Goal: Navigation & Orientation: Find specific page/section

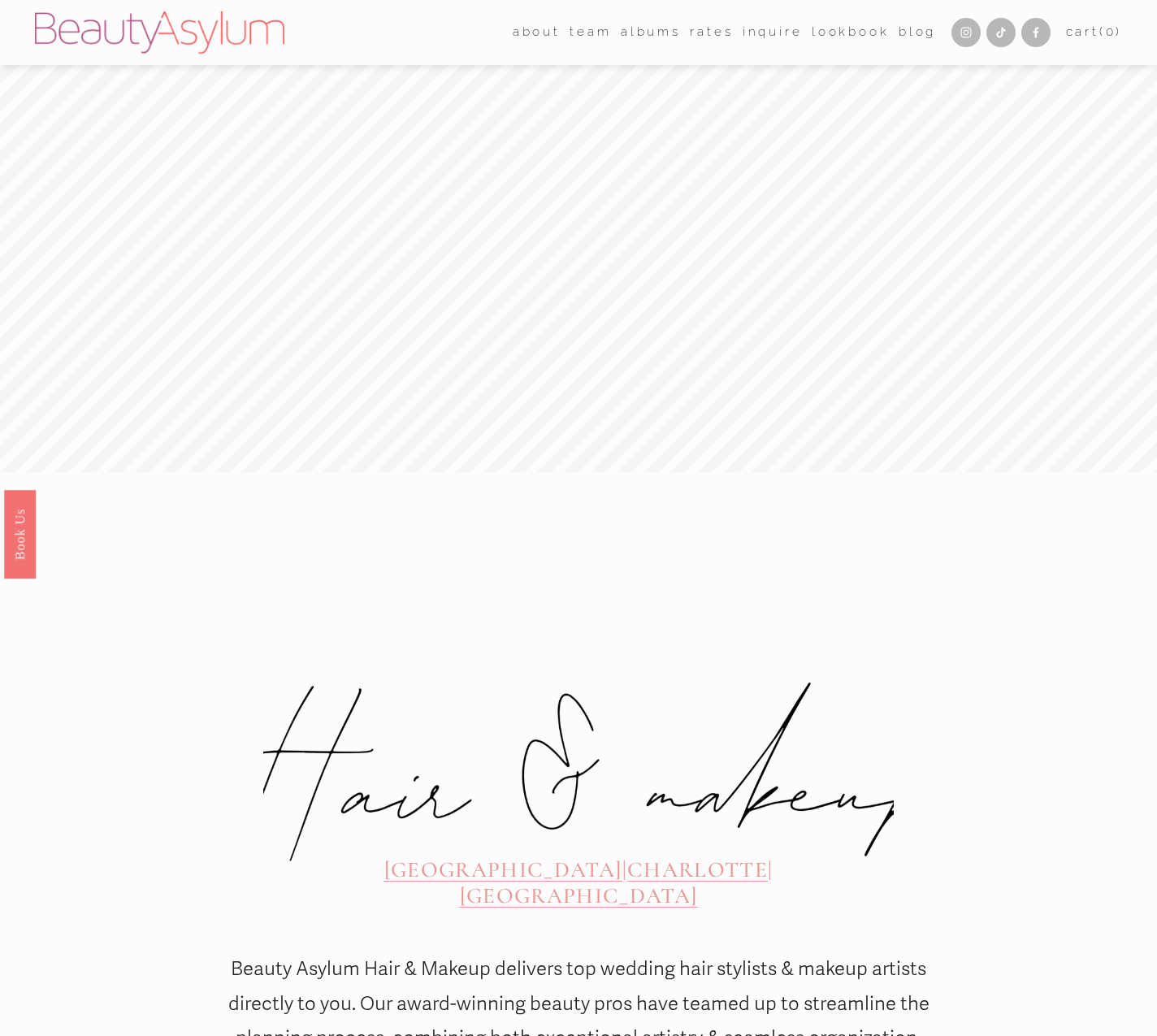
click at [527, 33] on span "about" at bounding box center [537, 32] width 48 height 23
click at [0, 0] on link "Charlotte" at bounding box center [0, 0] width 0 height 0
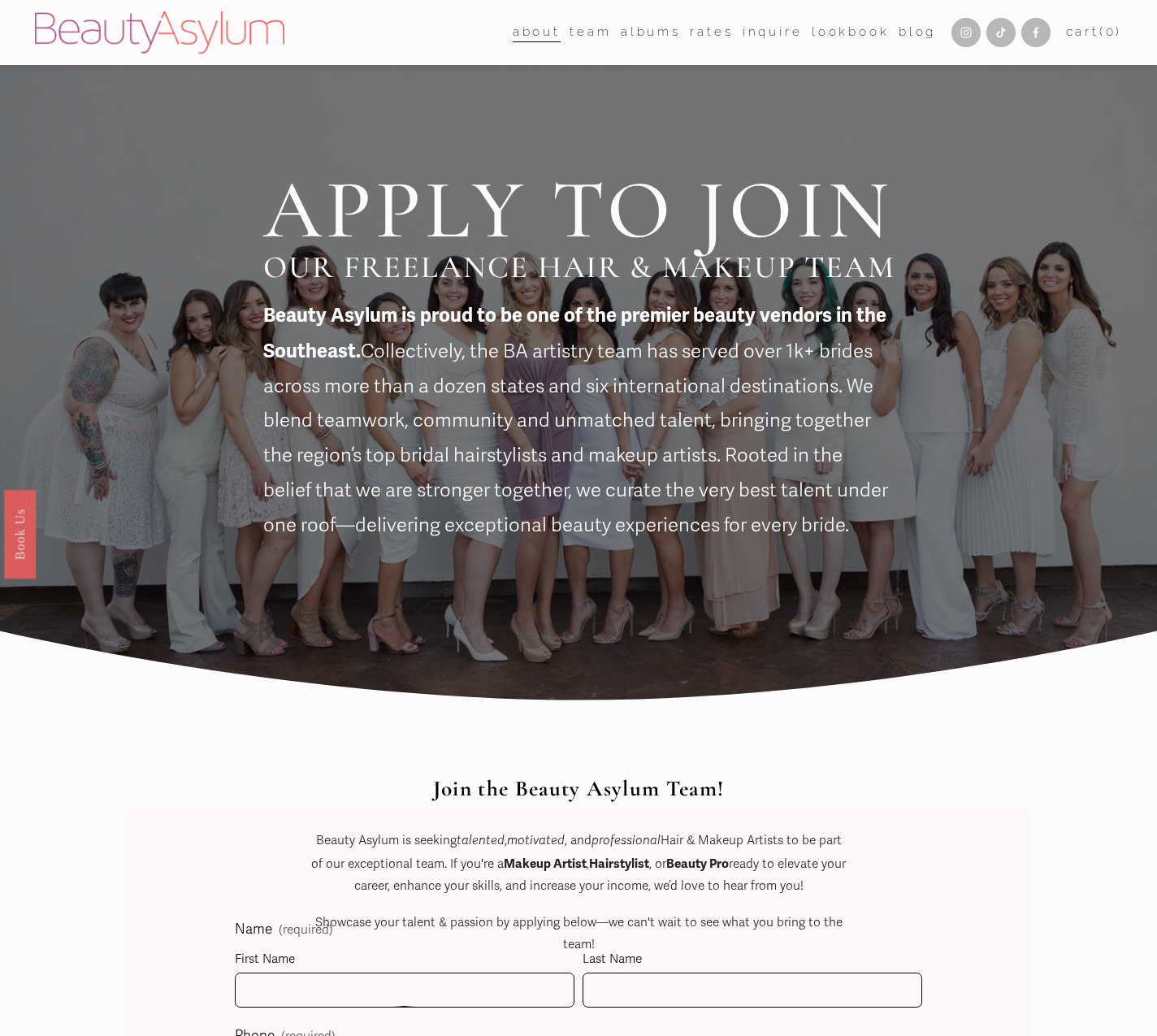
click at [647, 32] on link "albums" at bounding box center [651, 32] width 60 height 25
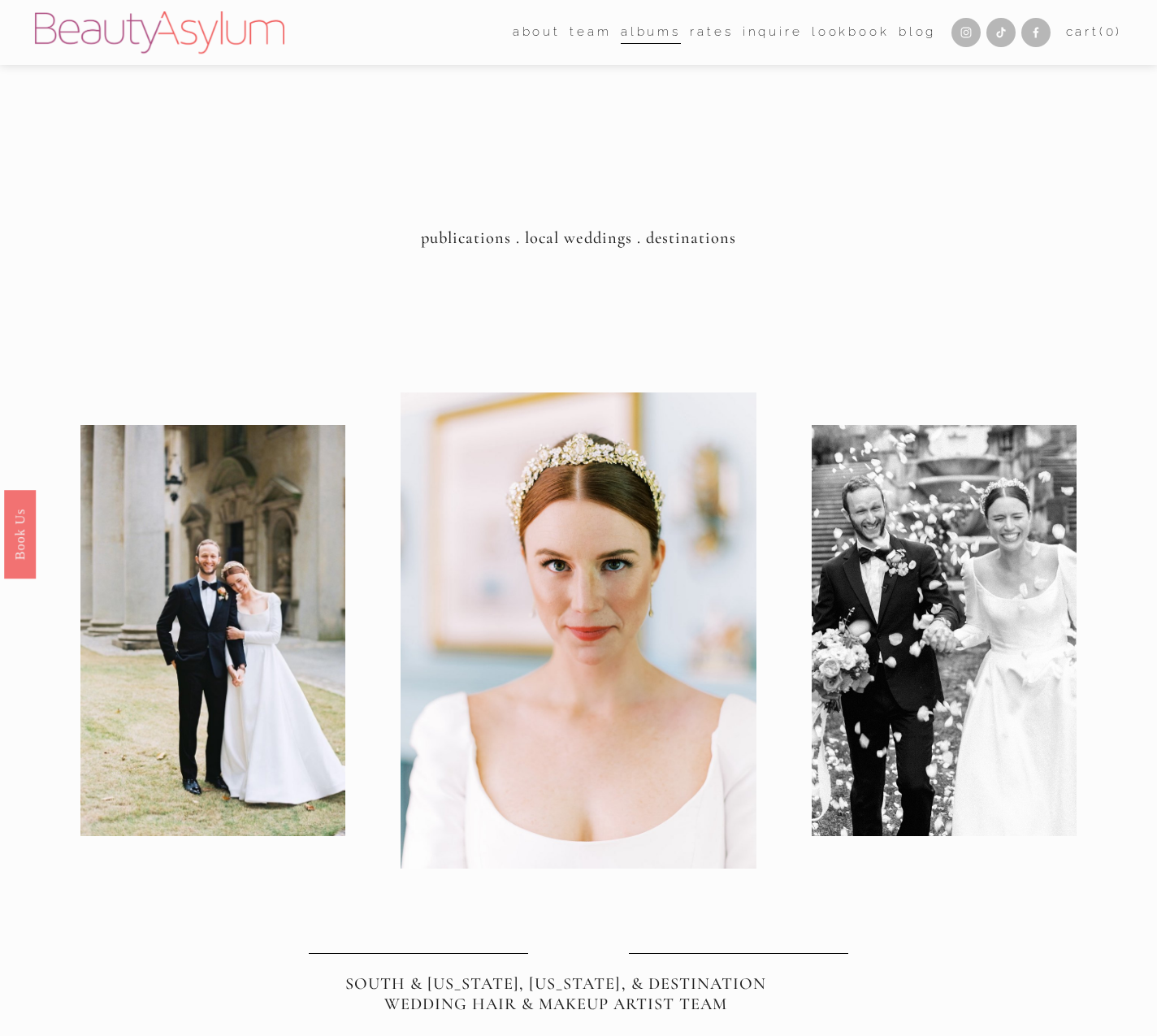
click at [709, 31] on link "Rates" at bounding box center [711, 32] width 43 height 25
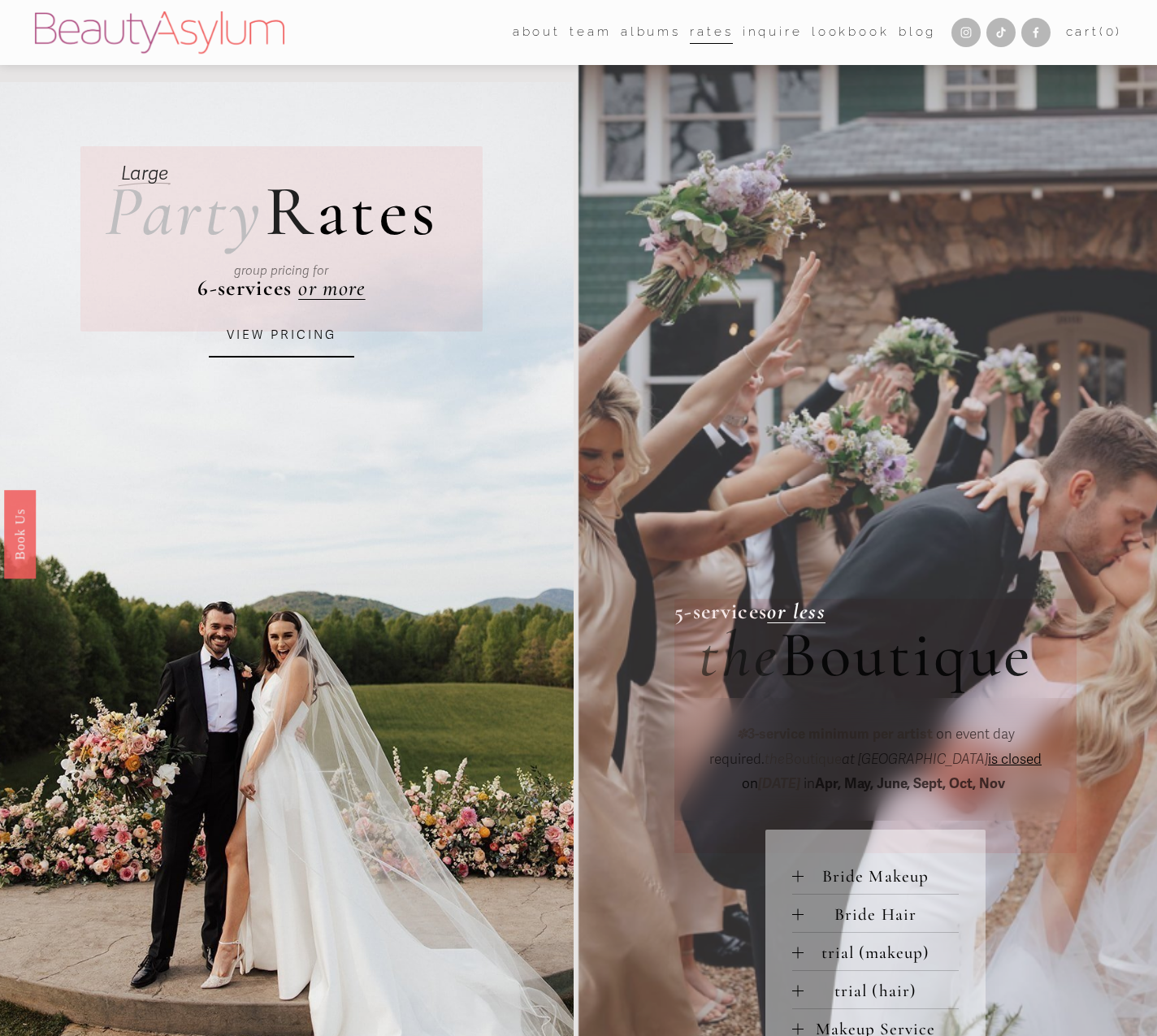
click at [757, 31] on link "Inquire" at bounding box center [772, 32] width 60 height 25
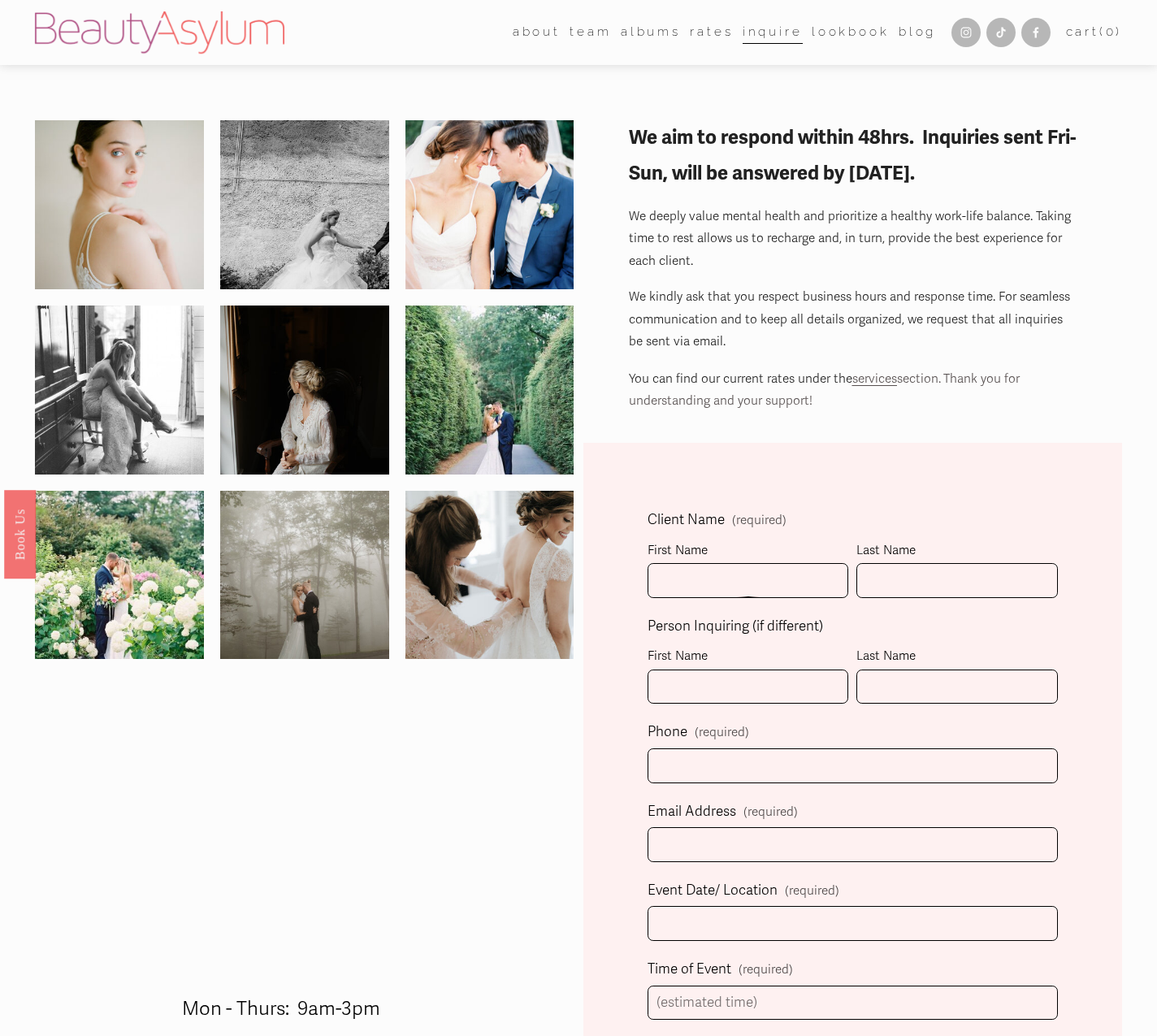
click at [899, 31] on link "Blog" at bounding box center [917, 32] width 38 height 25
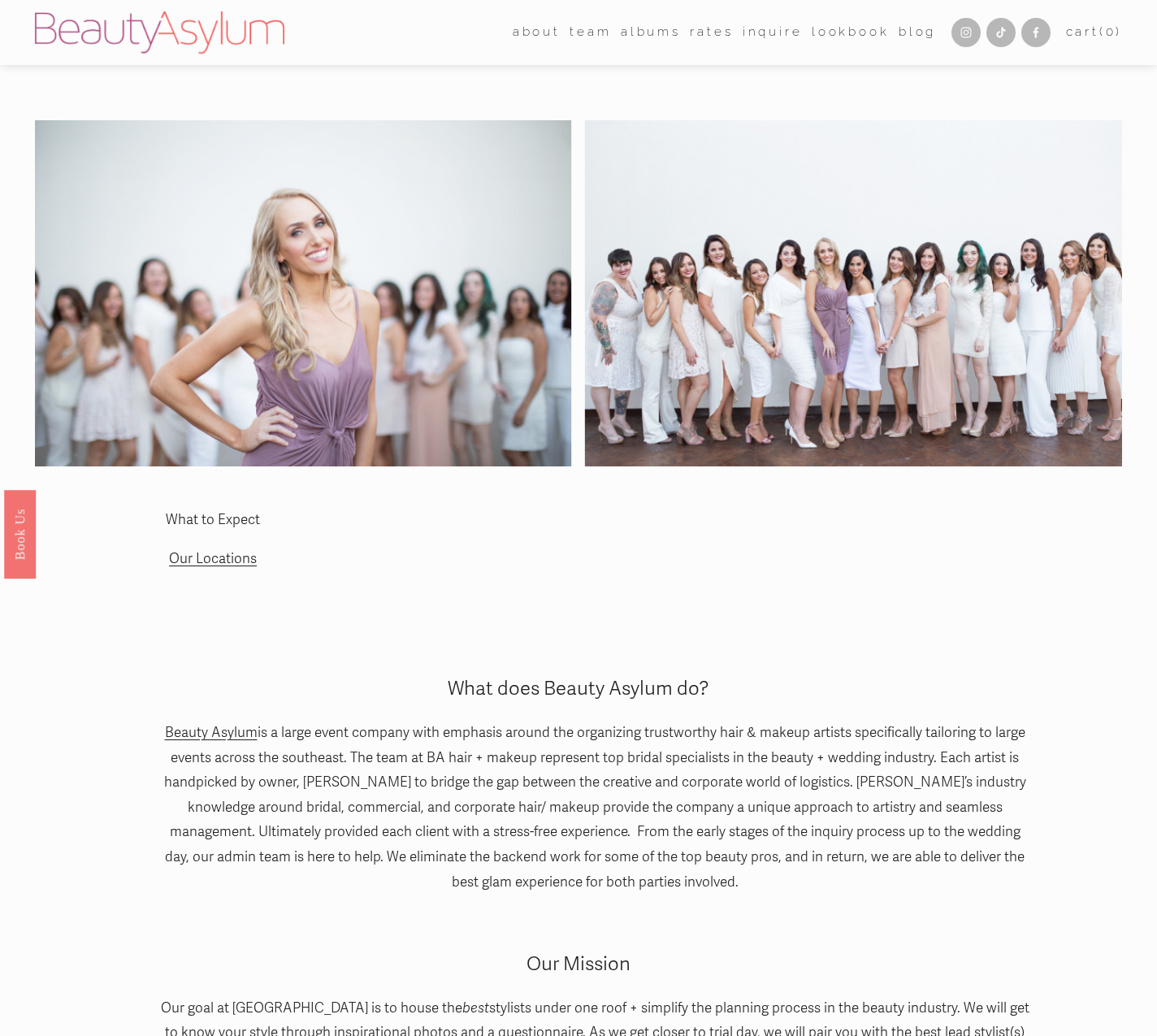
click at [554, 25] on nav "about Career Coming Soon Meet Jessica Press team Atlanta Charlotte Charleston" at bounding box center [724, 32] width 424 height 25
click at [523, 38] on span "about" at bounding box center [537, 32] width 48 height 23
click at [0, 0] on span "Career" at bounding box center [0, 0] width 0 height 0
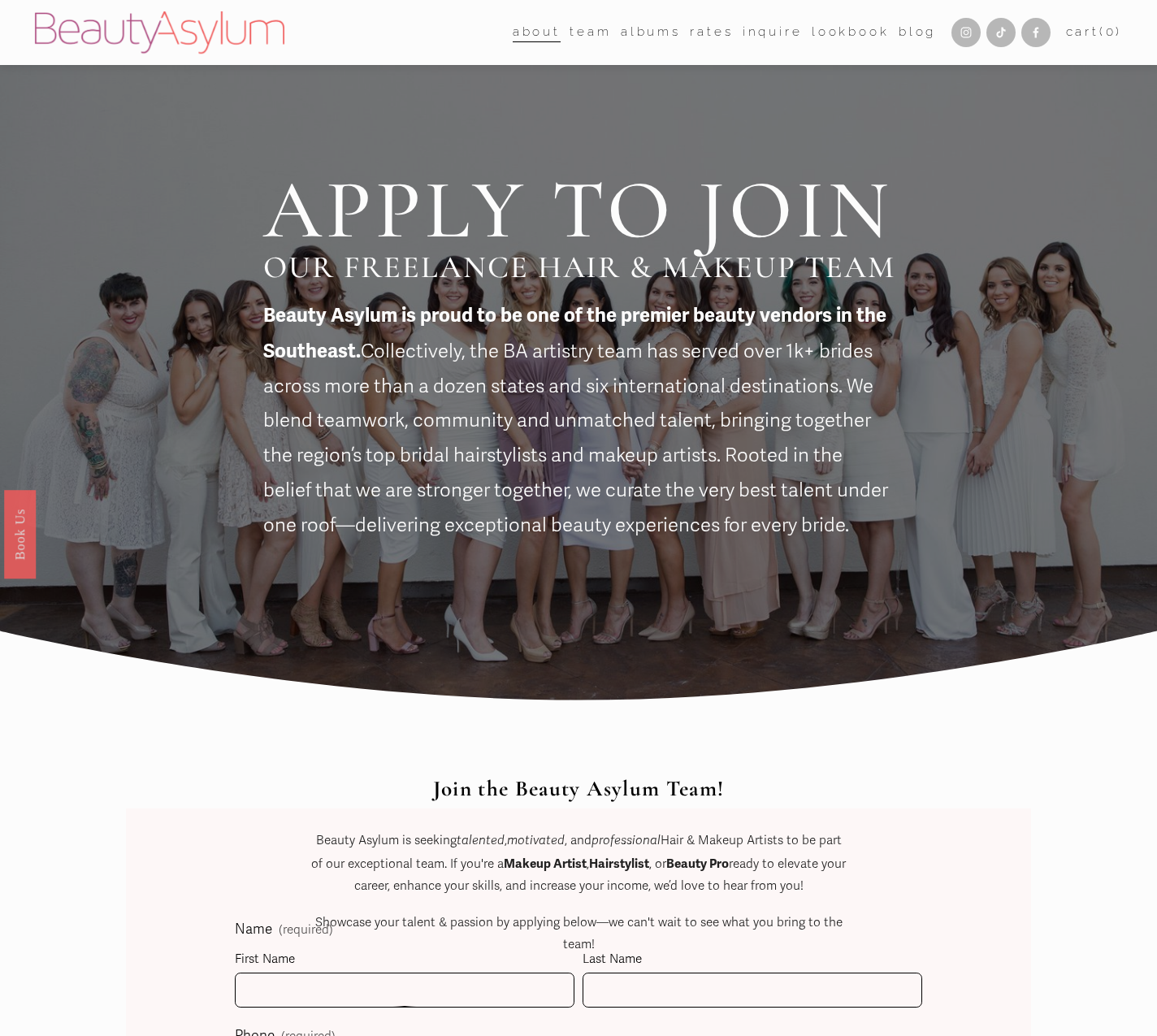
click at [190, 30] on img at bounding box center [159, 32] width 249 height 42
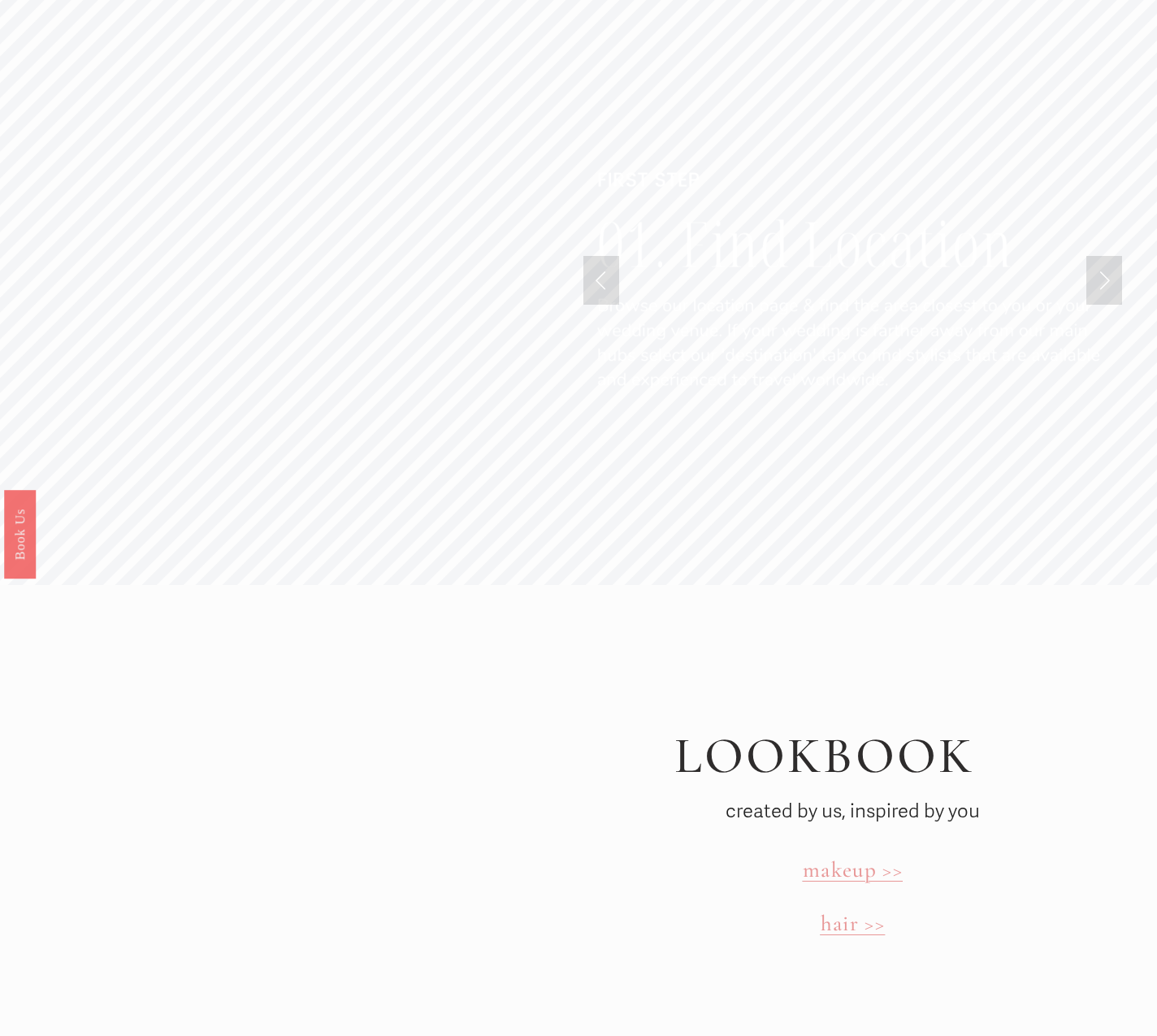
scroll to position [3910, 0]
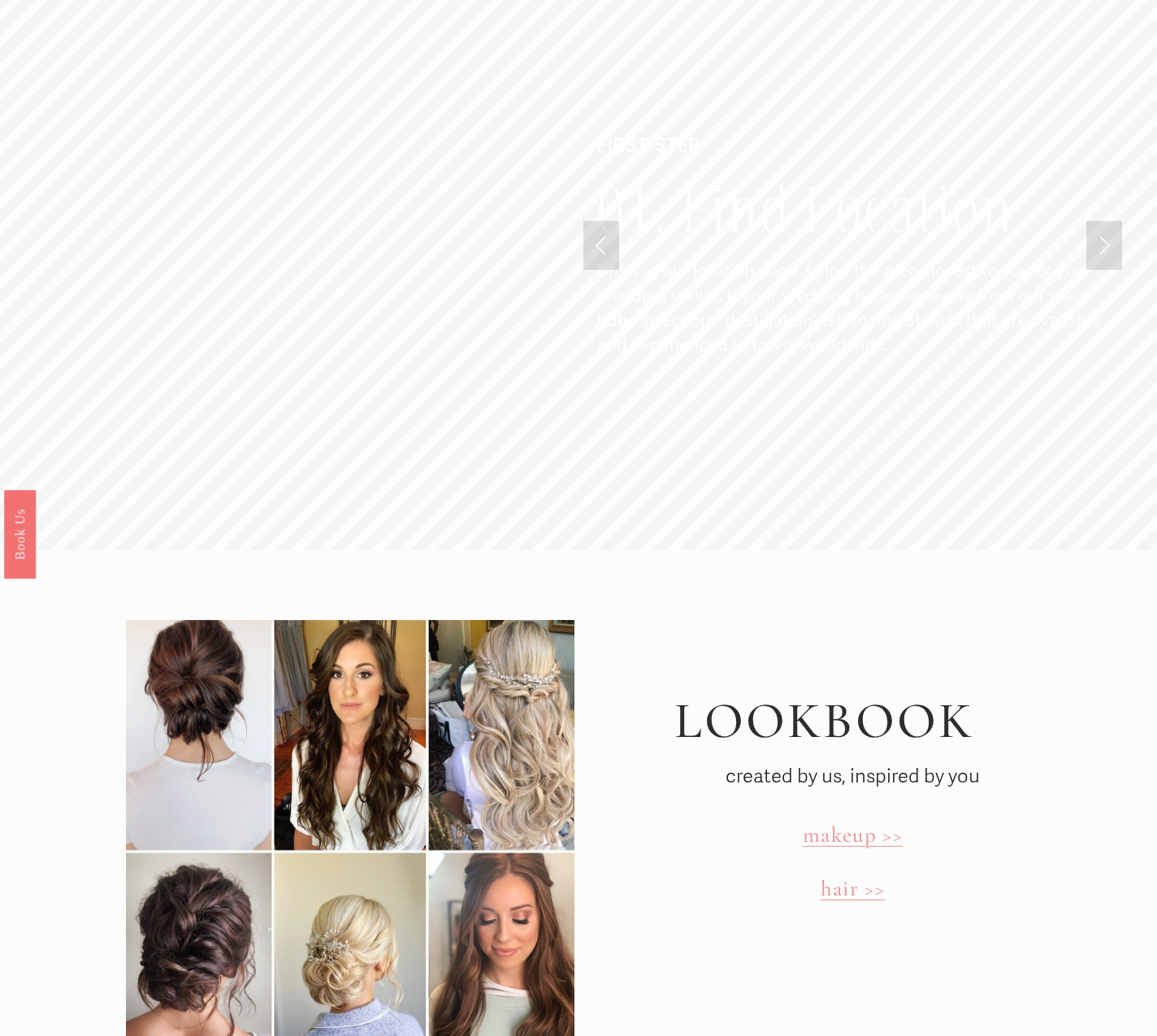
click at [1098, 225] on link "Next Slide" at bounding box center [1104, 245] width 36 height 49
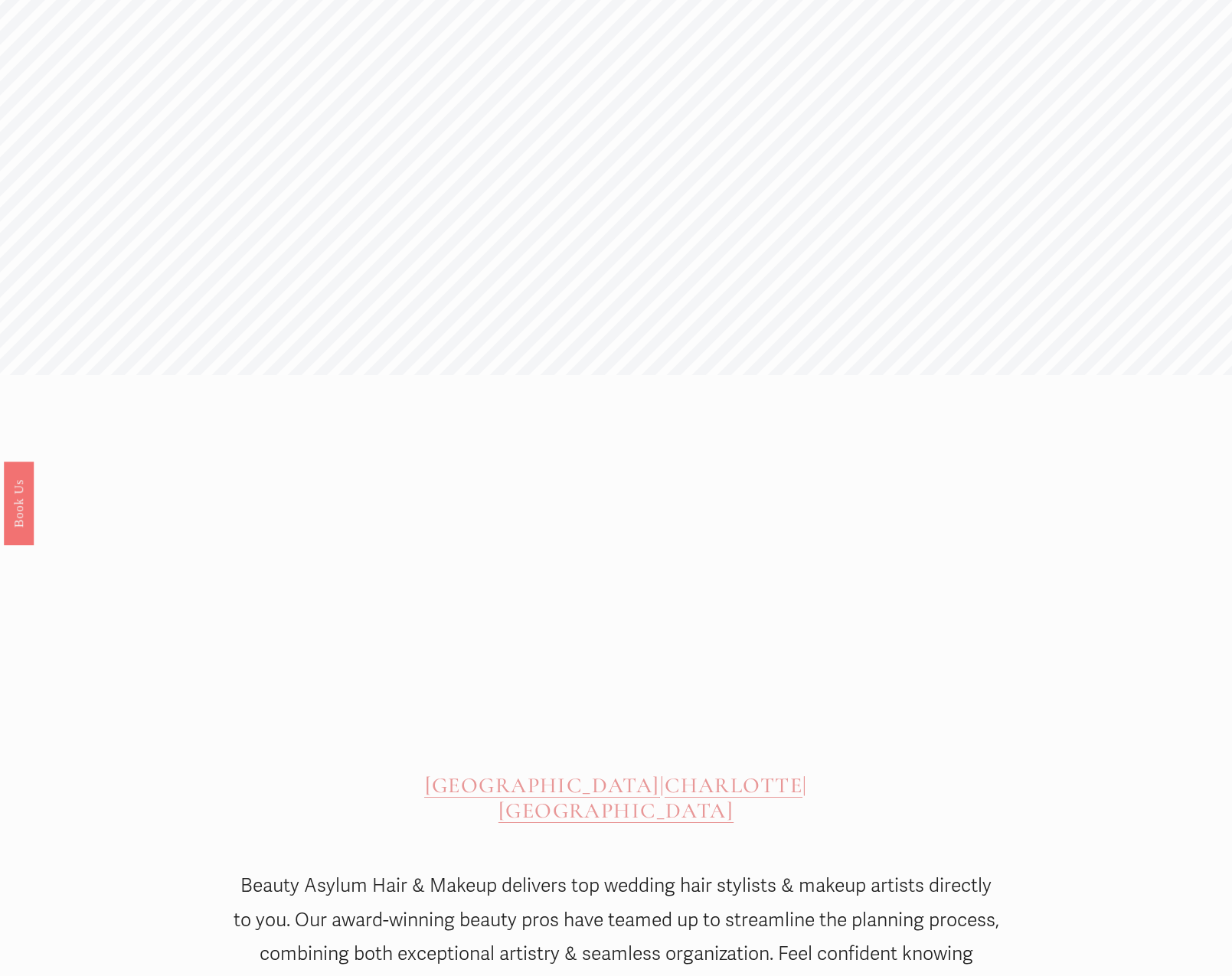
scroll to position [0, 0]
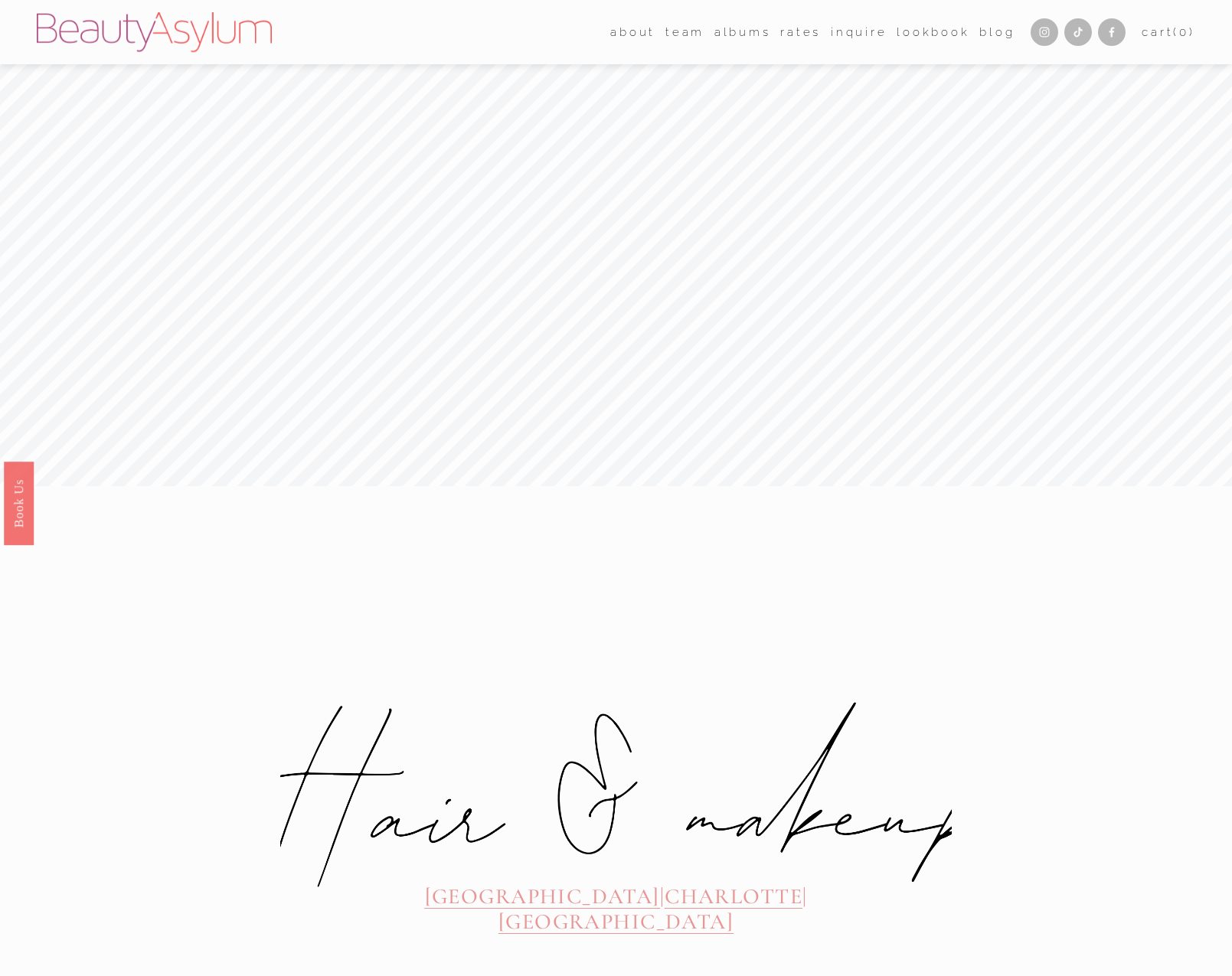
click at [194, 32] on img at bounding box center [153, 32] width 235 height 40
click at [1038, 35] on icon "Instagram" at bounding box center [1044, 32] width 12 height 12
click at [988, 33] on link "Blog" at bounding box center [997, 32] width 35 height 23
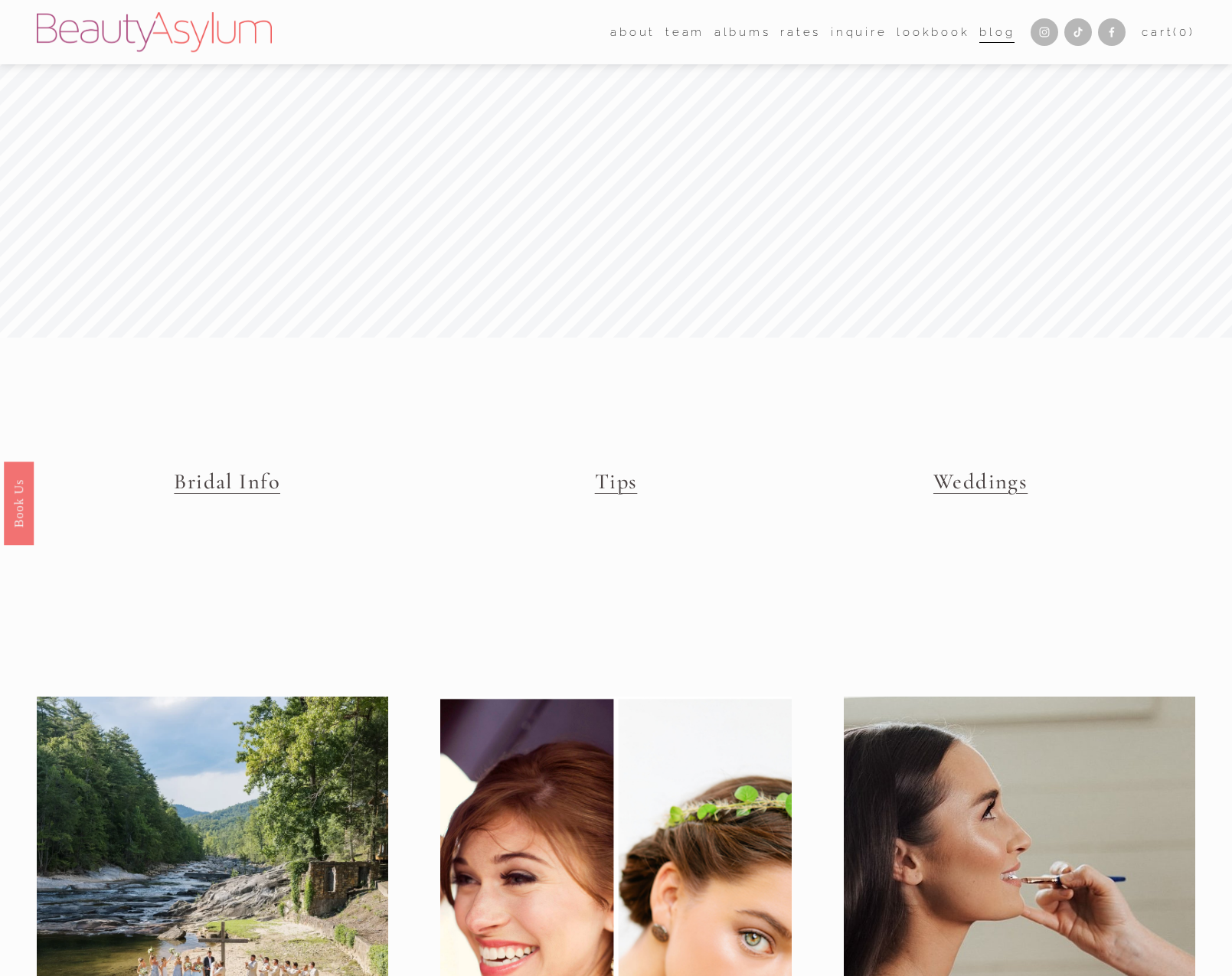
click at [610, 484] on link "Tips" at bounding box center [616, 482] width 43 height 26
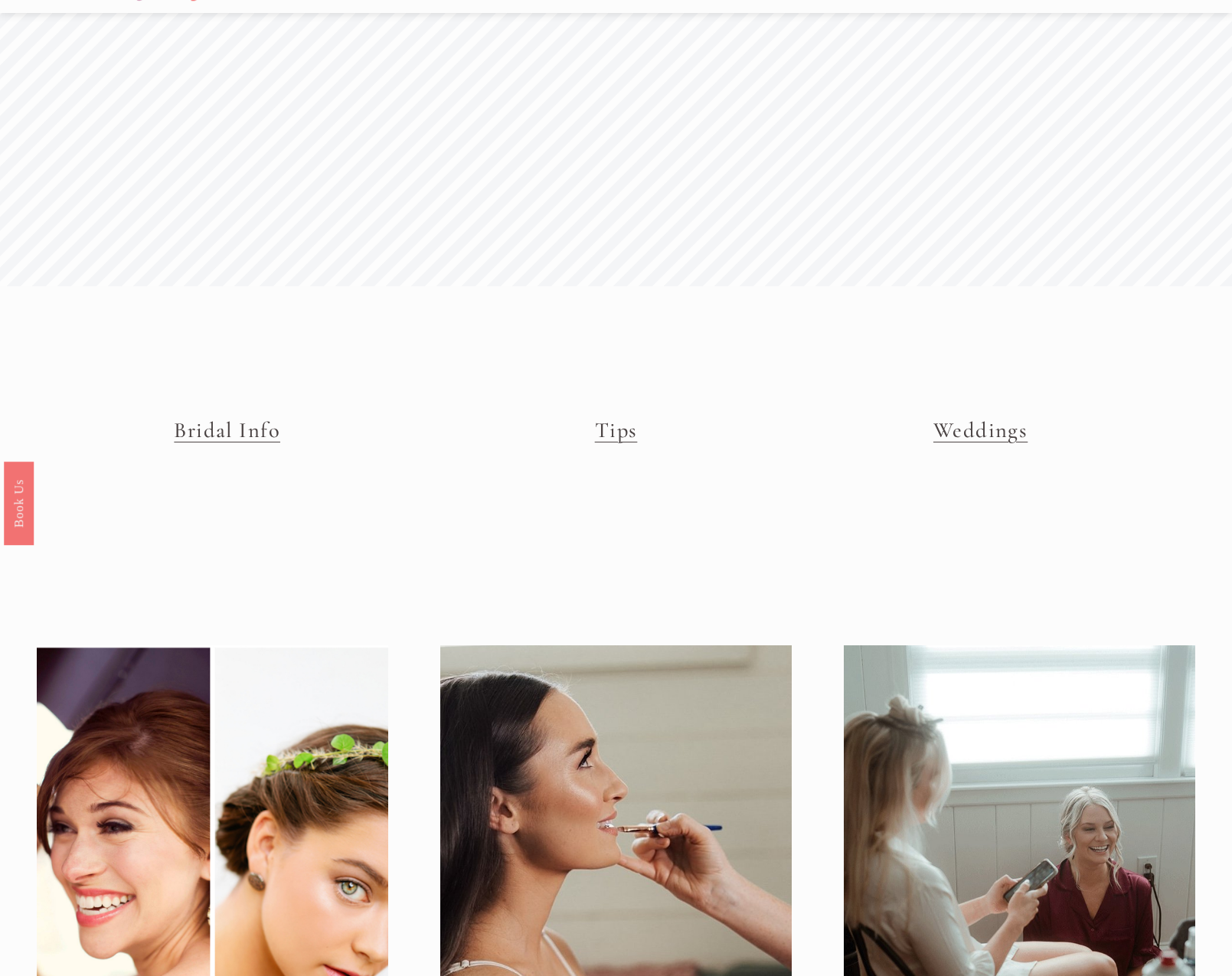
scroll to position [301, 0]
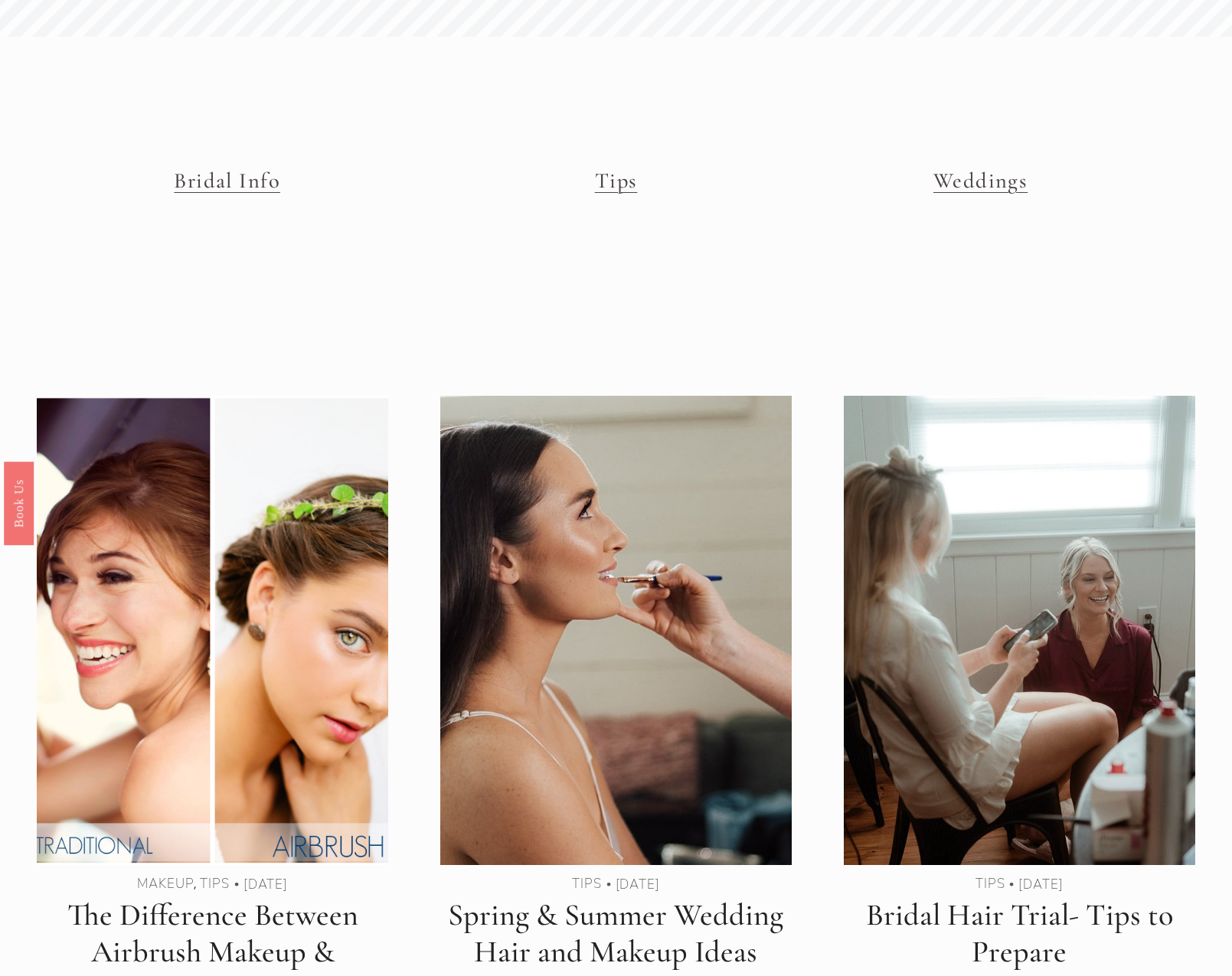
click at [287, 606] on img at bounding box center [212, 630] width 354 height 474
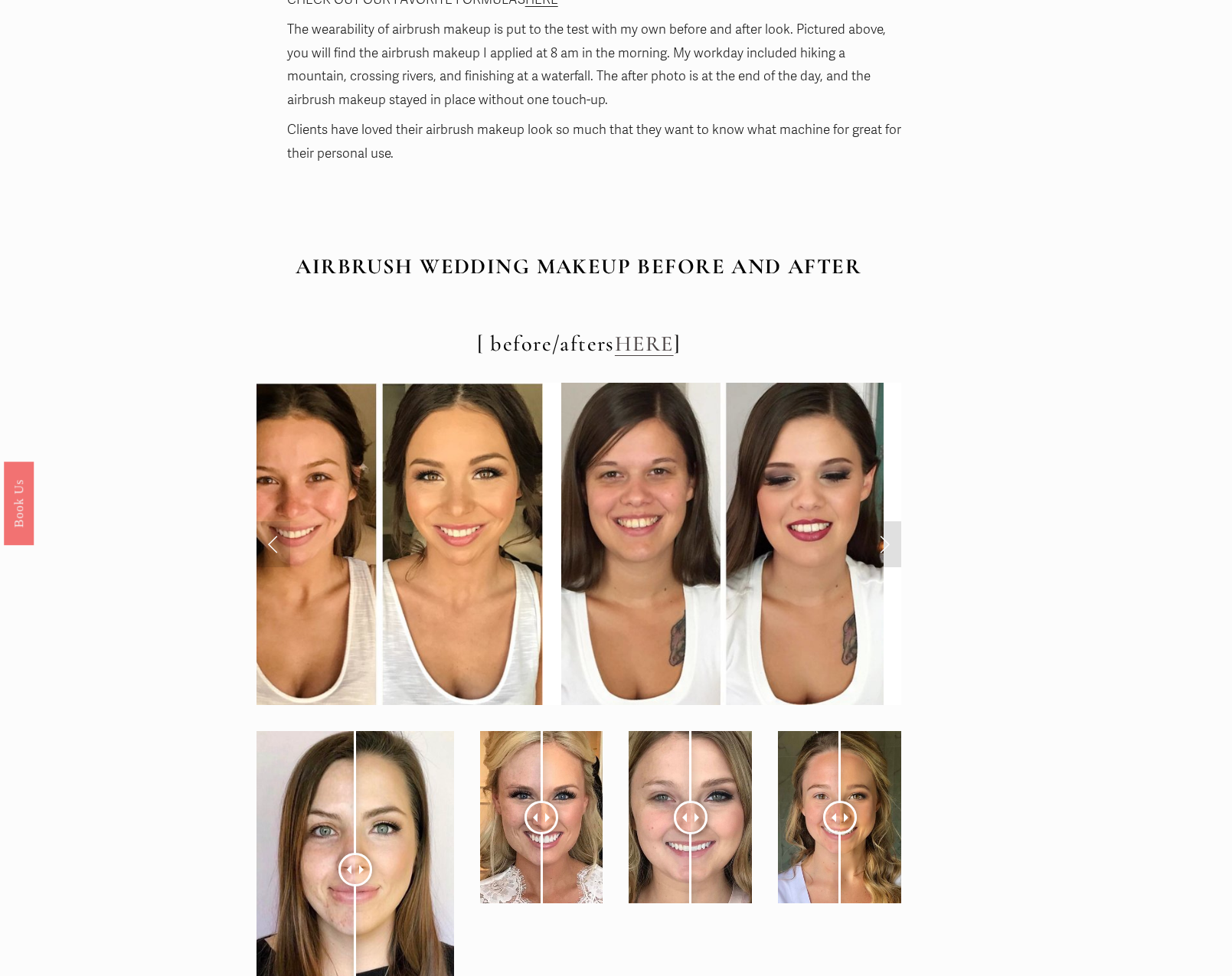
scroll to position [5567, 0]
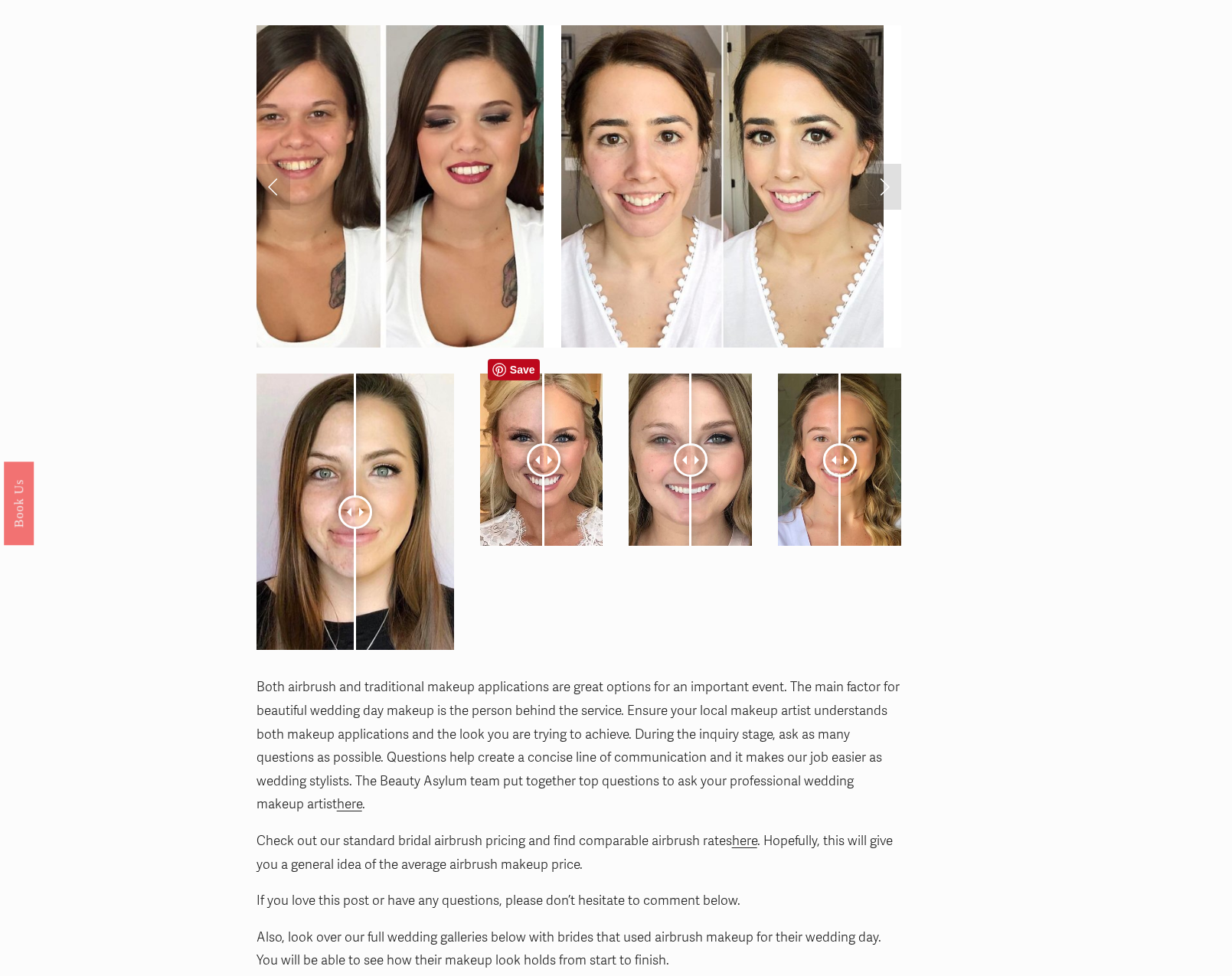
drag, startPoint x: 544, startPoint y: 440, endPoint x: 544, endPoint y: 467, distance: 27.0
click at [544, 467] on div at bounding box center [543, 460] width 34 height 34
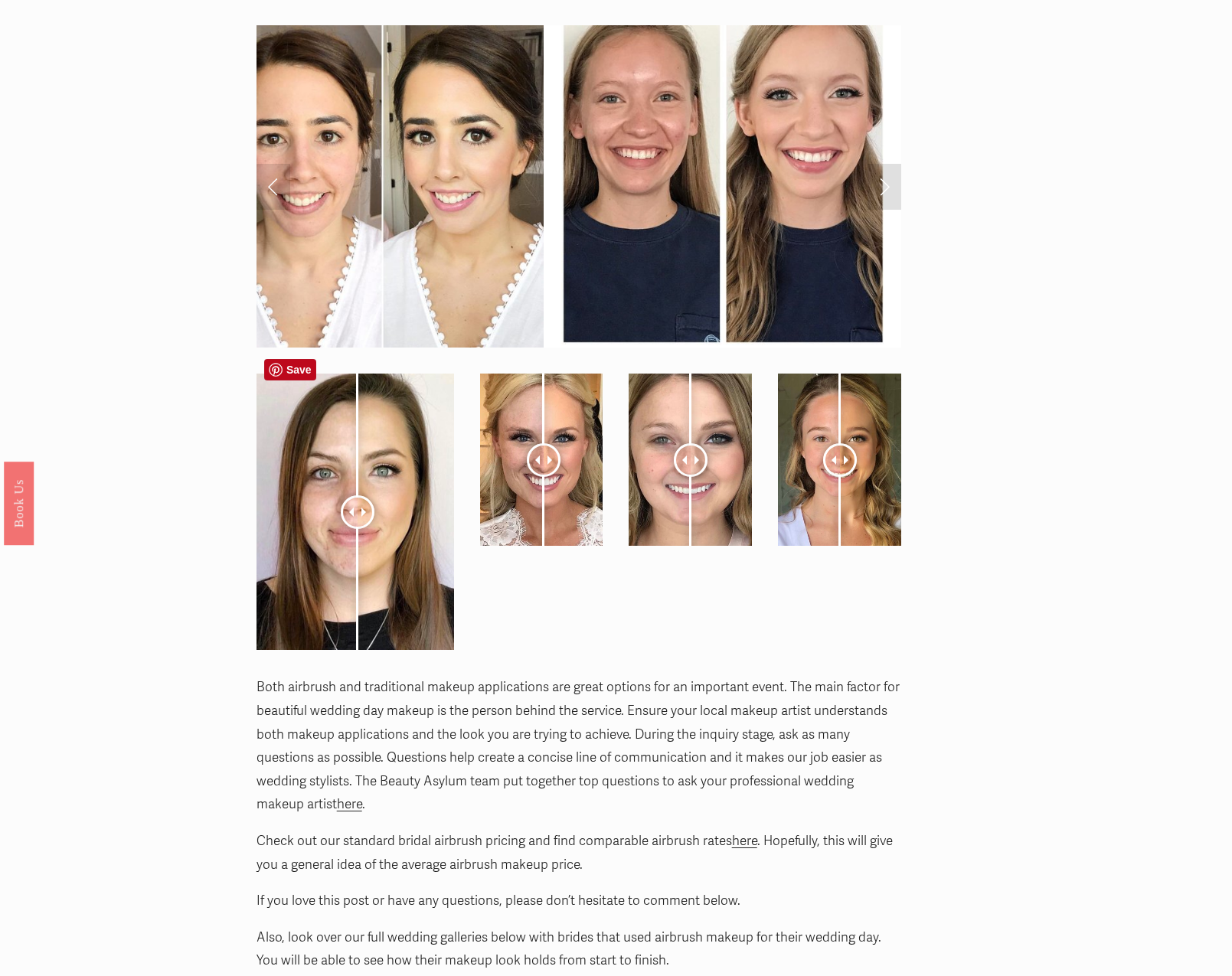
drag, startPoint x: 356, startPoint y: 491, endPoint x: 358, endPoint y: 525, distance: 34.1
click at [358, 525] on div at bounding box center [357, 512] width 34 height 34
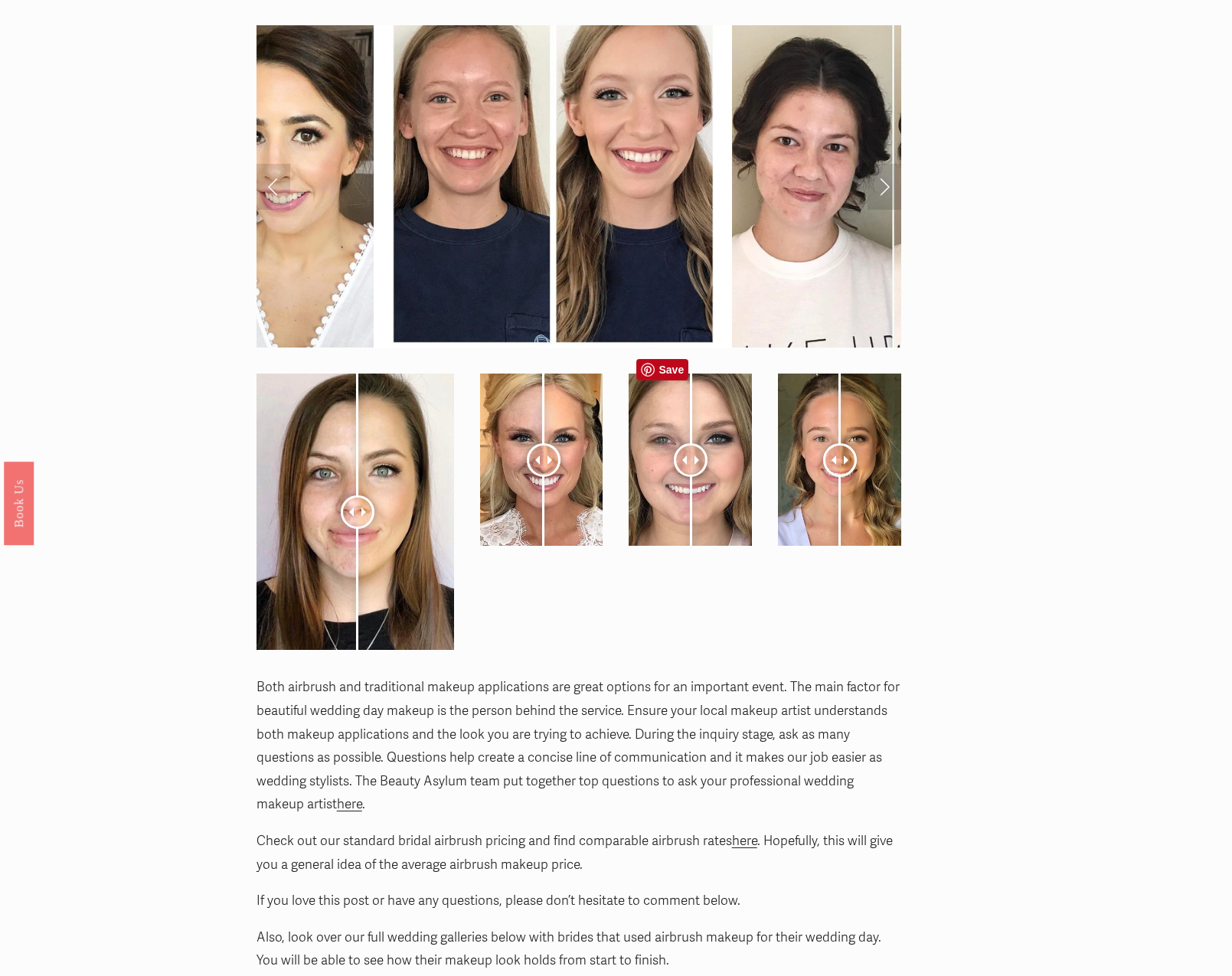
drag, startPoint x: 700, startPoint y: 435, endPoint x: 691, endPoint y: 473, distance: 39.1
click at [691, 473] on div at bounding box center [690, 460] width 34 height 34
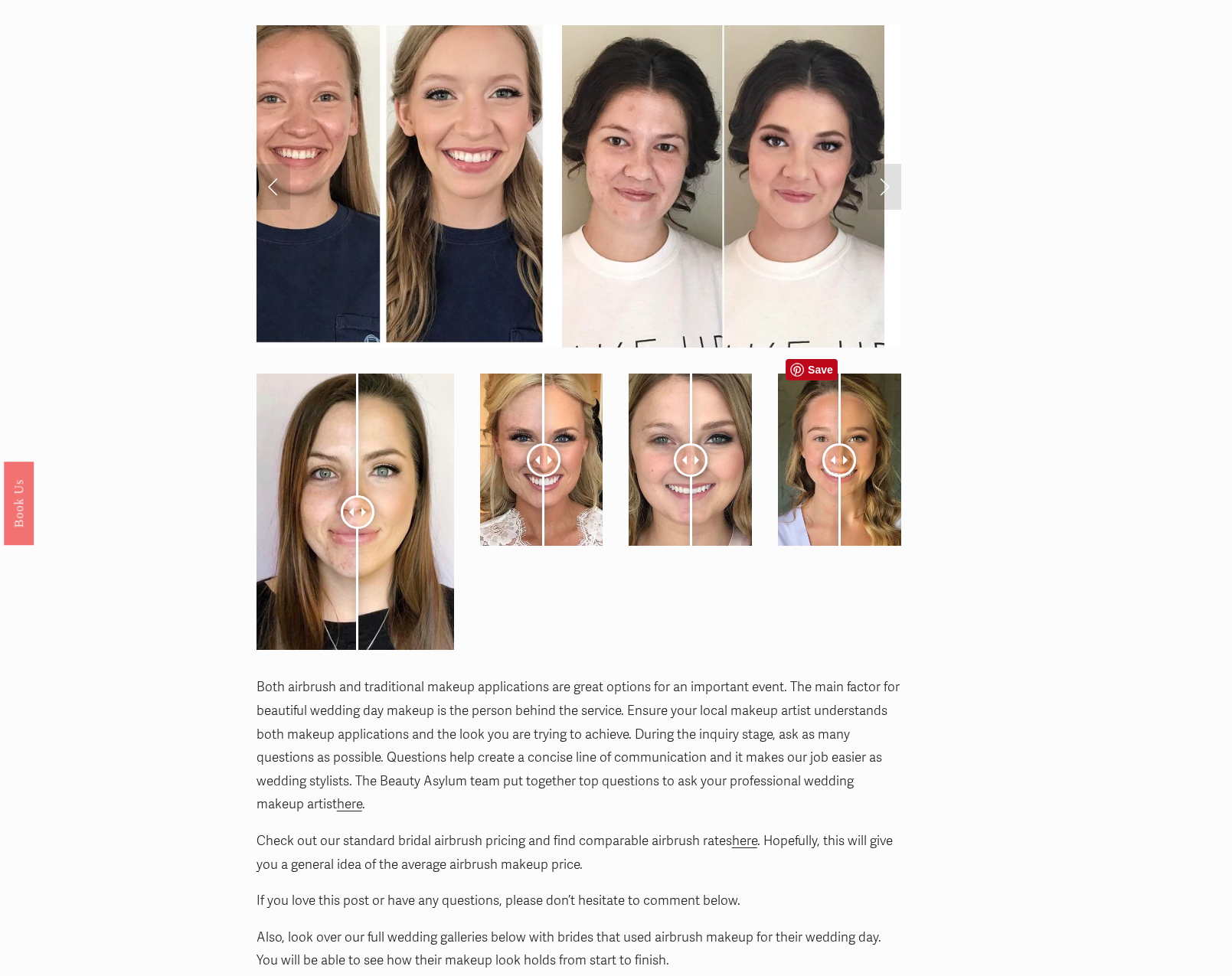
drag, startPoint x: 847, startPoint y: 435, endPoint x: 839, endPoint y: 463, distance: 29.1
click at [839, 463] on div at bounding box center [839, 460] width 34 height 34
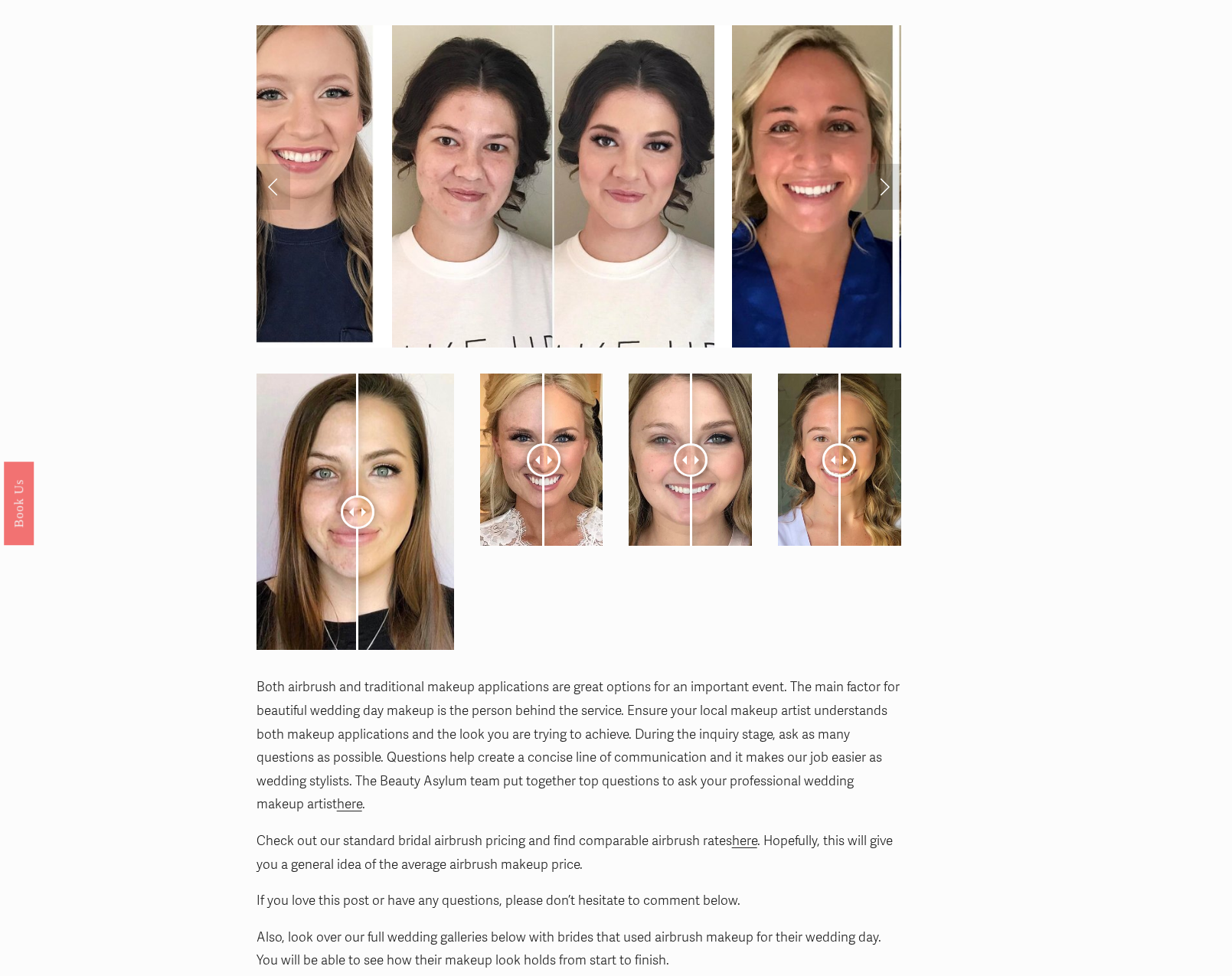
click at [874, 168] on link "Next Slide" at bounding box center [884, 186] width 34 height 46
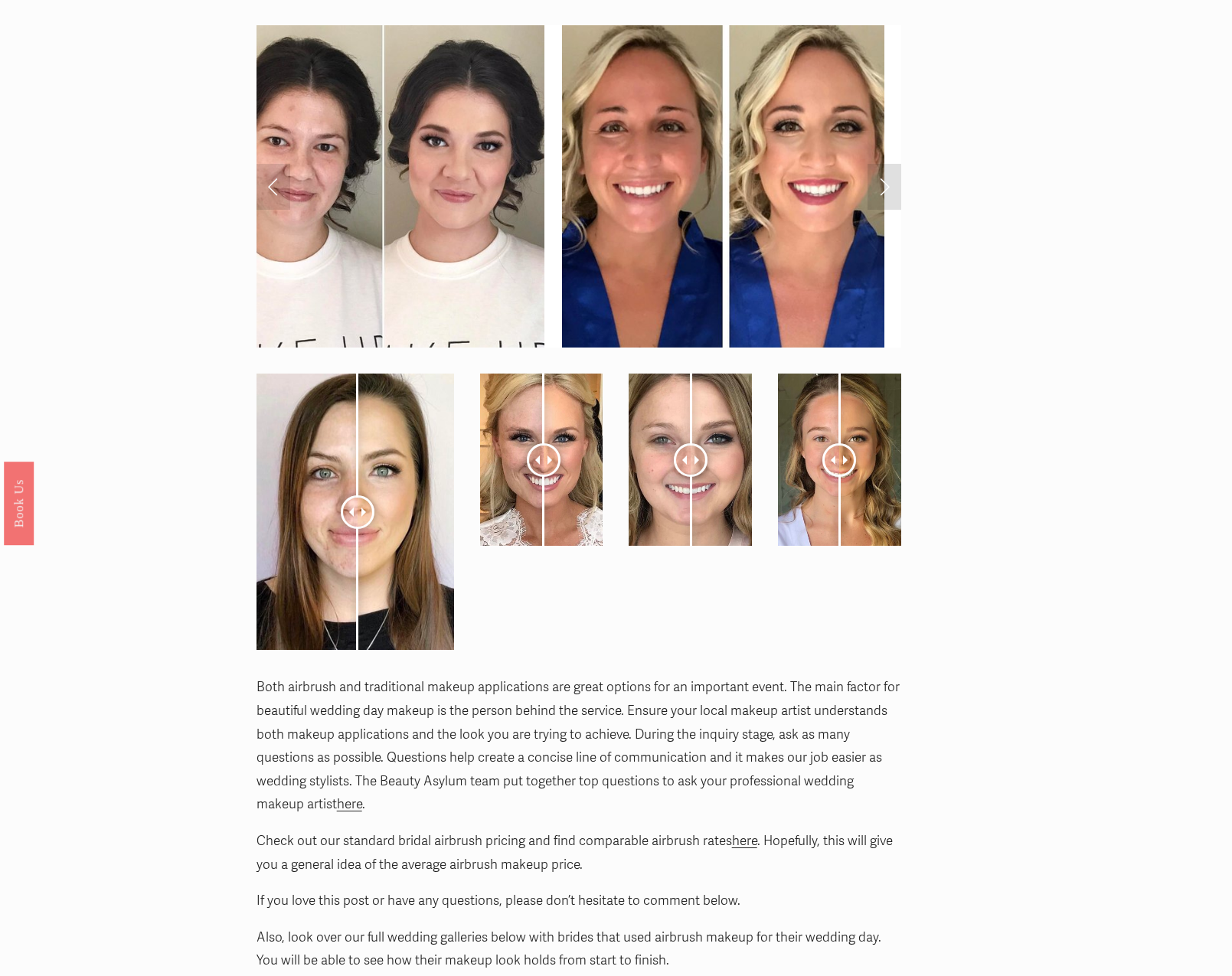
click at [874, 168] on link "Next Slide" at bounding box center [884, 186] width 34 height 46
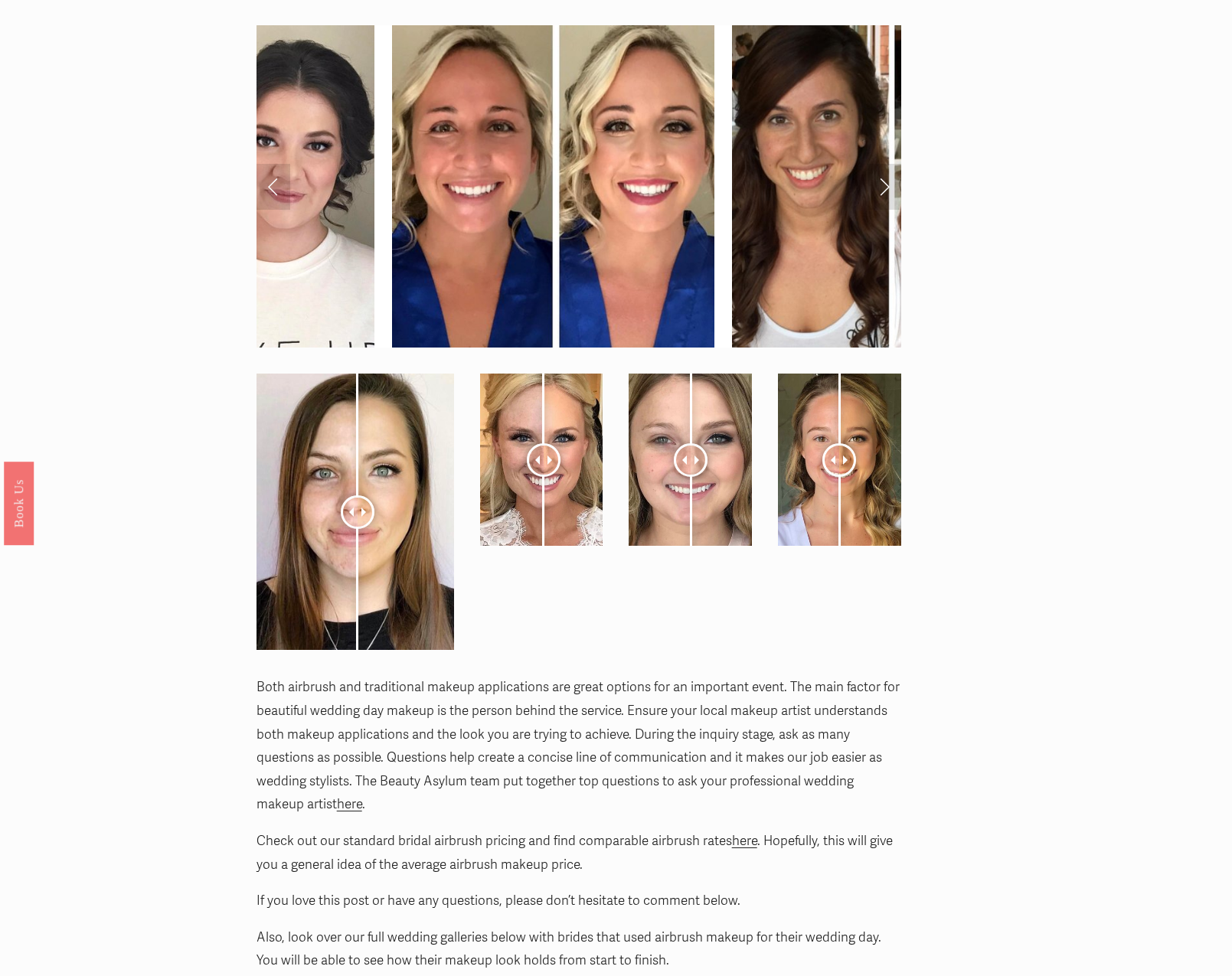
click at [874, 168] on link "Next Slide" at bounding box center [884, 186] width 34 height 46
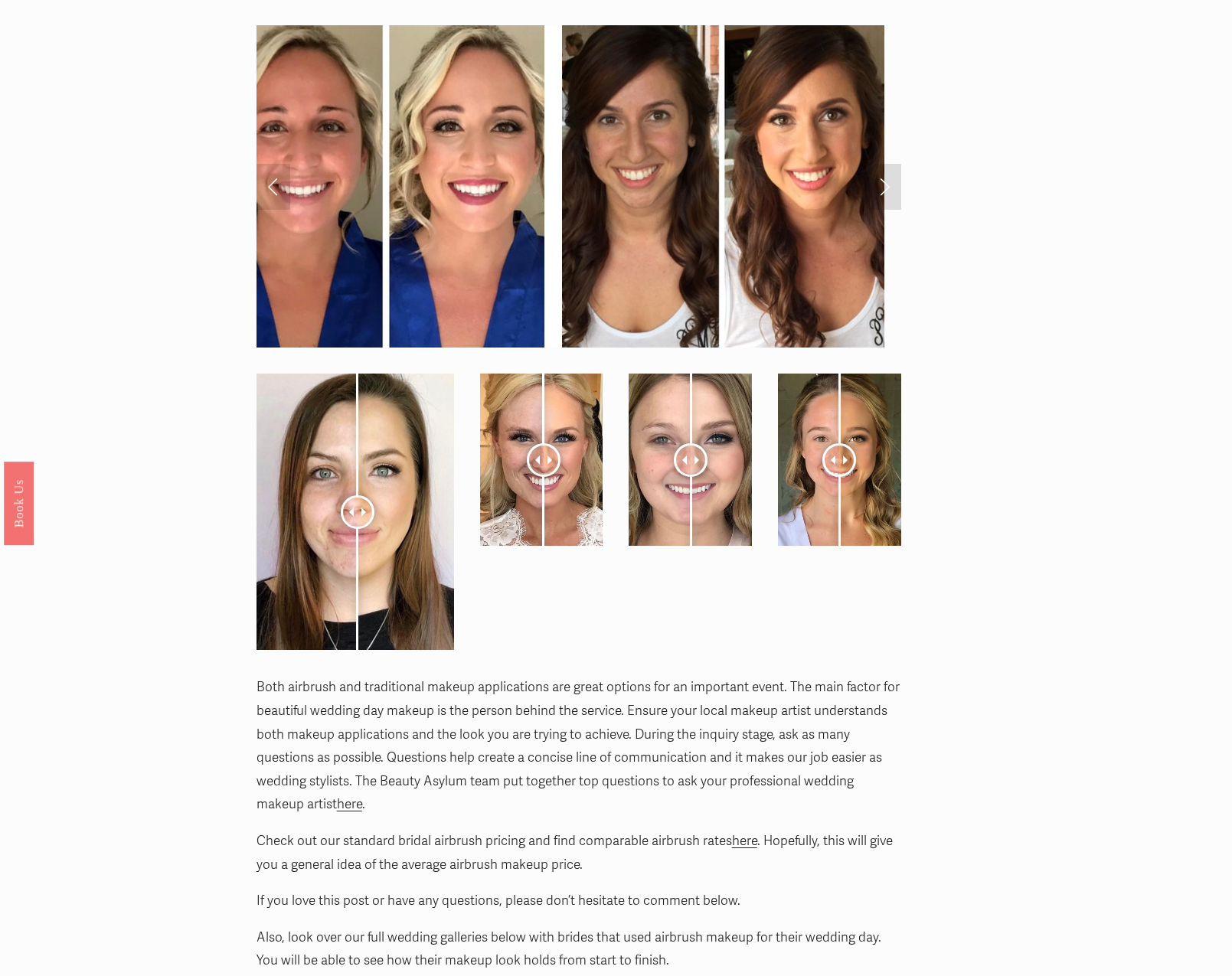
click at [874, 168] on link "Next Slide" at bounding box center [884, 186] width 34 height 46
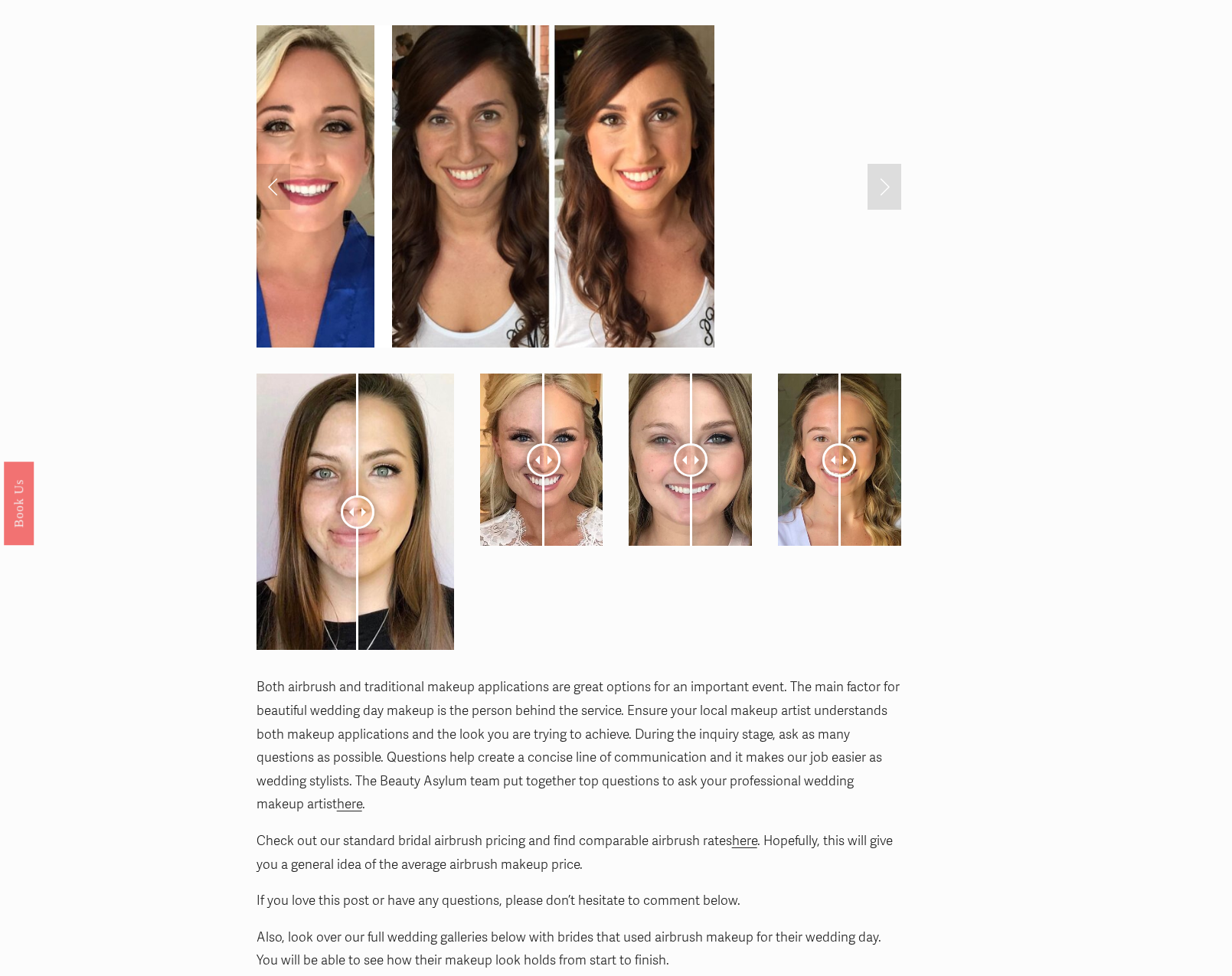
click at [874, 168] on link "Next Slide" at bounding box center [884, 186] width 34 height 46
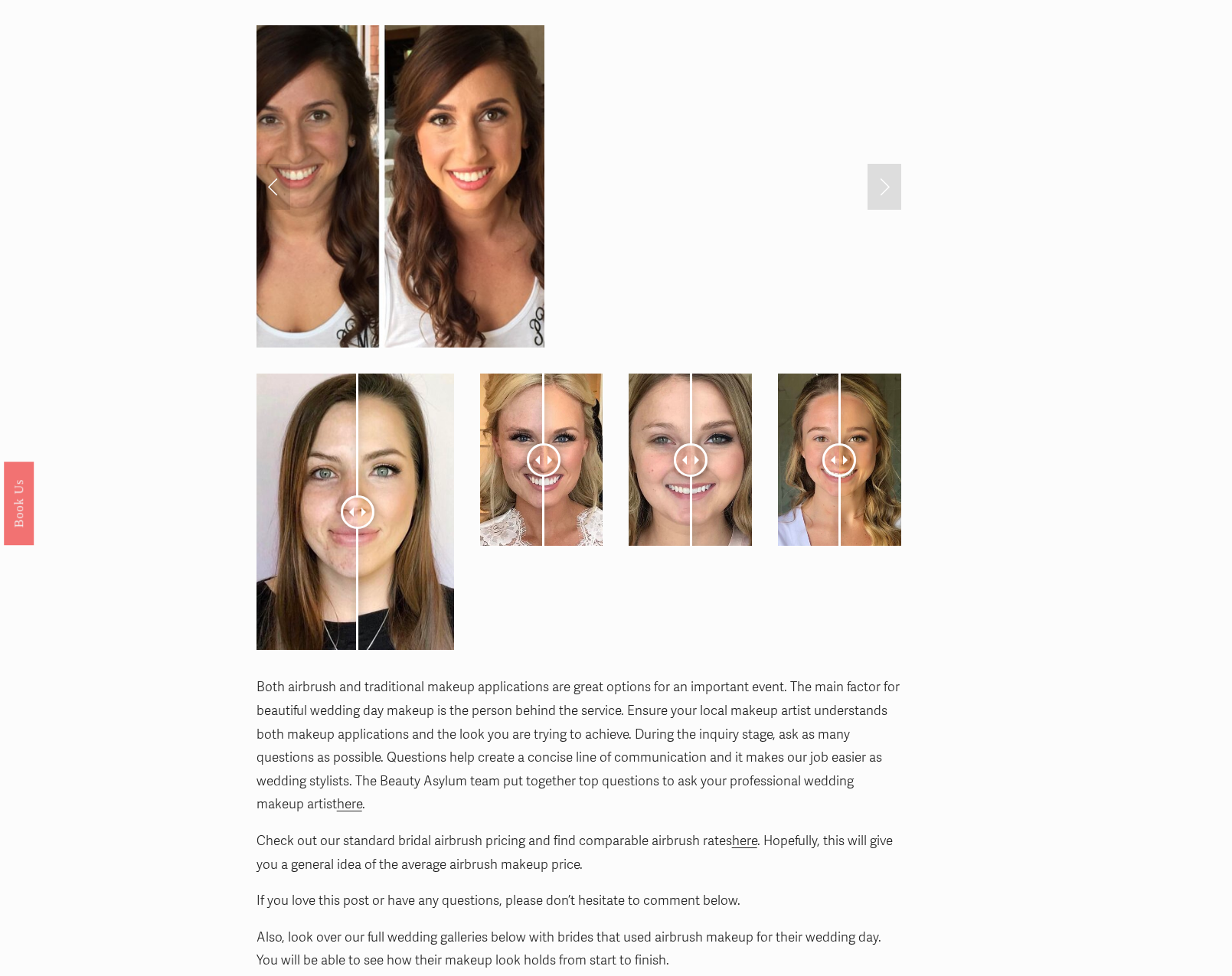
click at [874, 168] on link "Next Slide" at bounding box center [884, 186] width 34 height 46
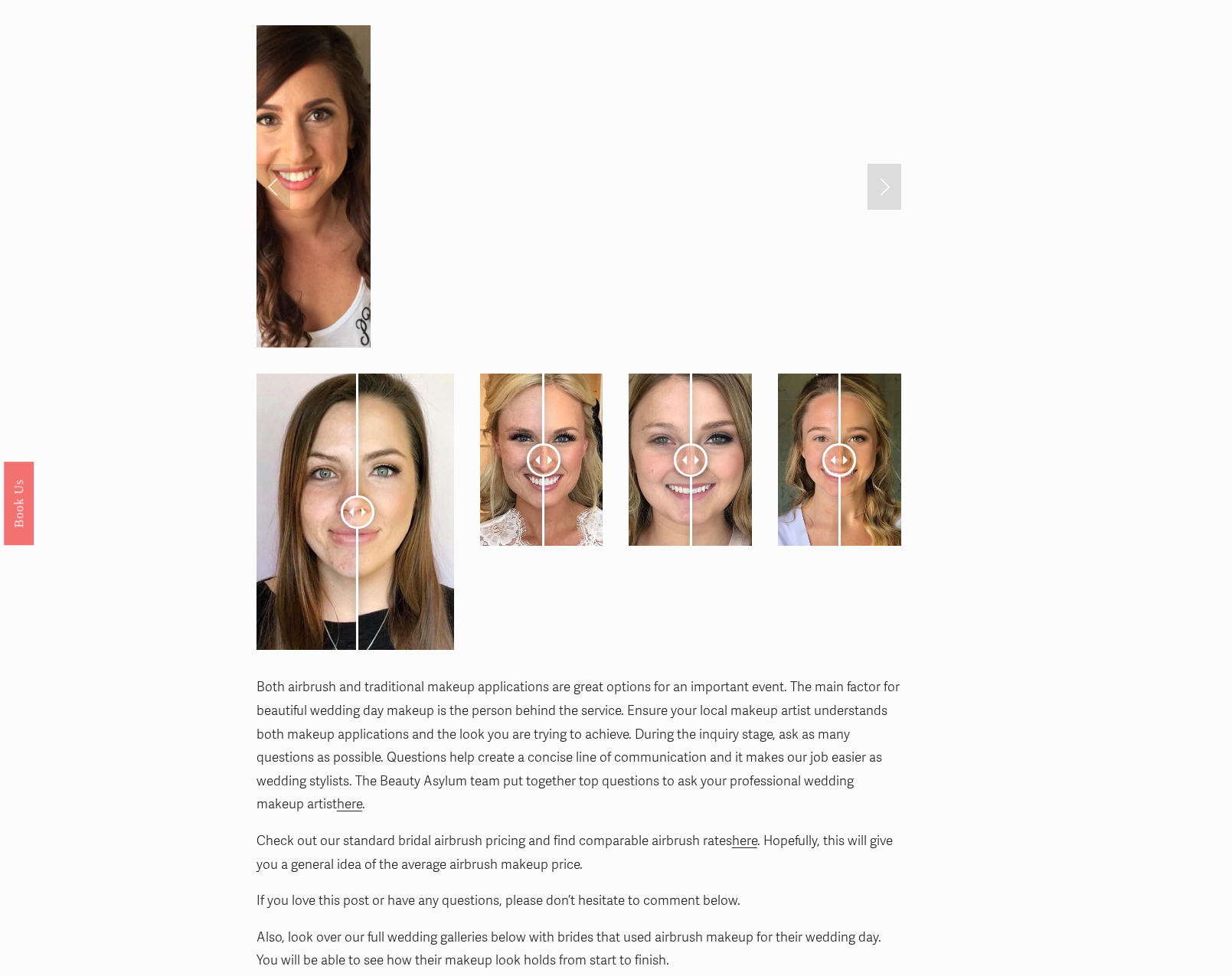
click at [874, 168] on link "Next Slide" at bounding box center [884, 186] width 34 height 46
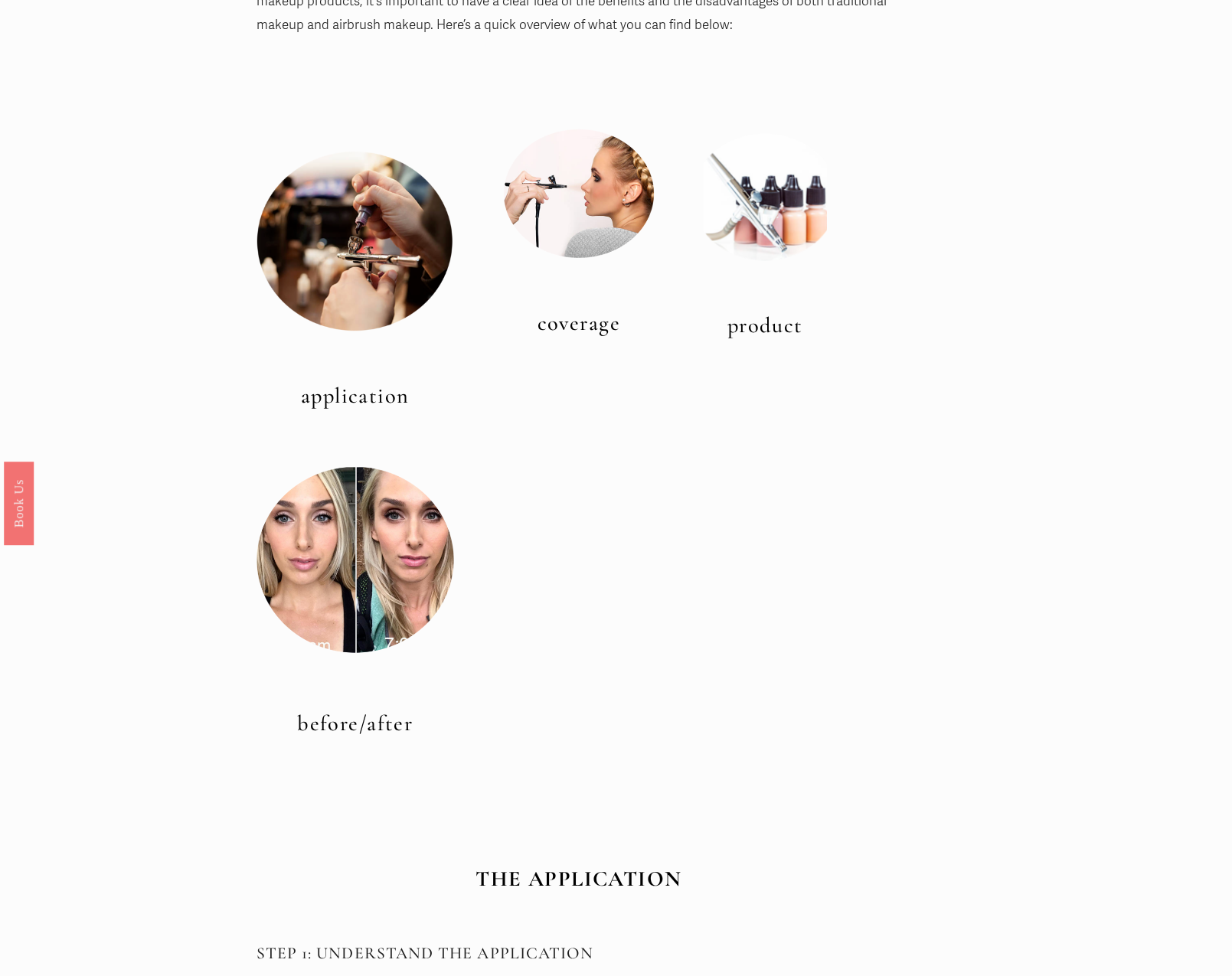
scroll to position [0, 0]
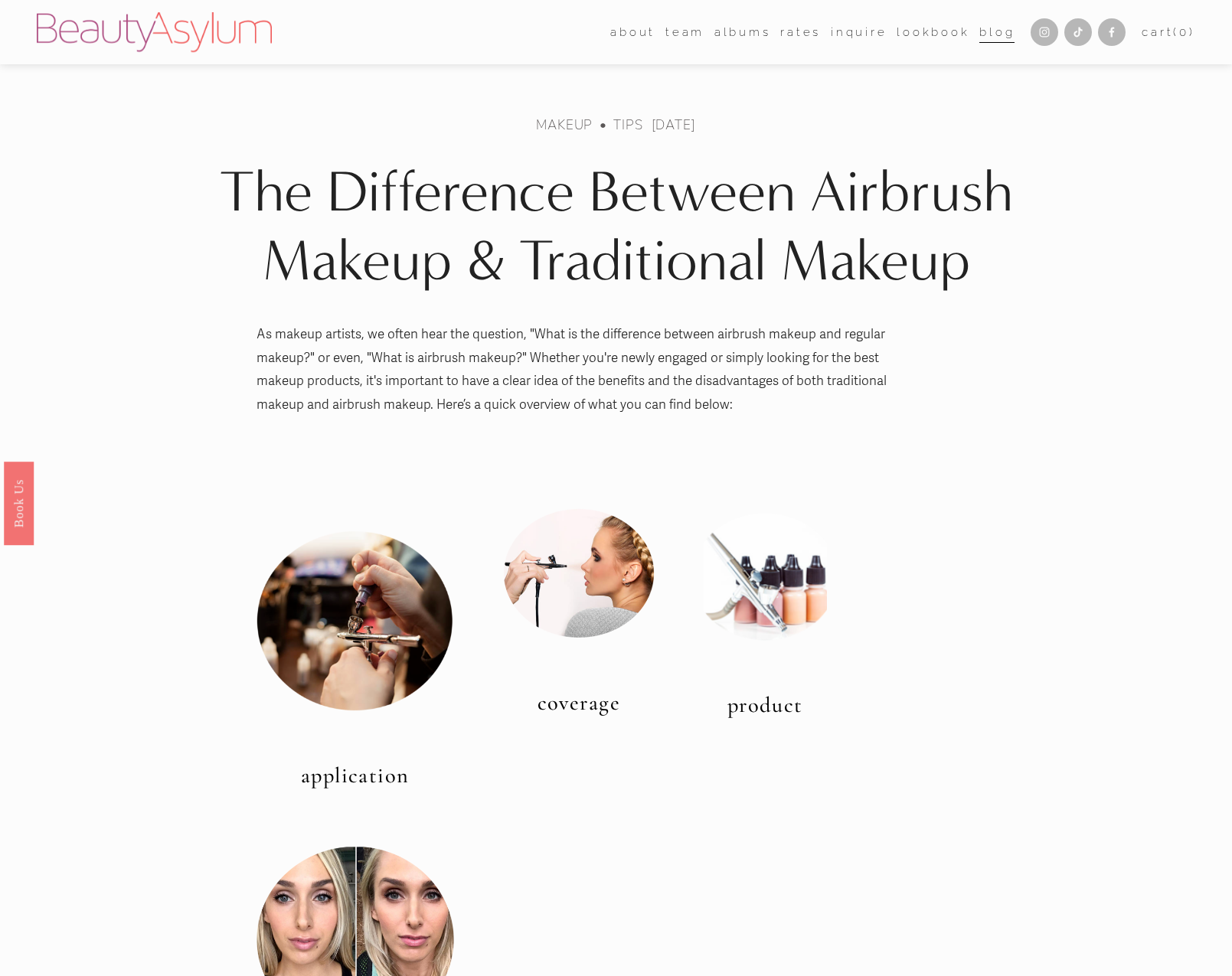
click at [166, 48] on img at bounding box center [153, 32] width 235 height 40
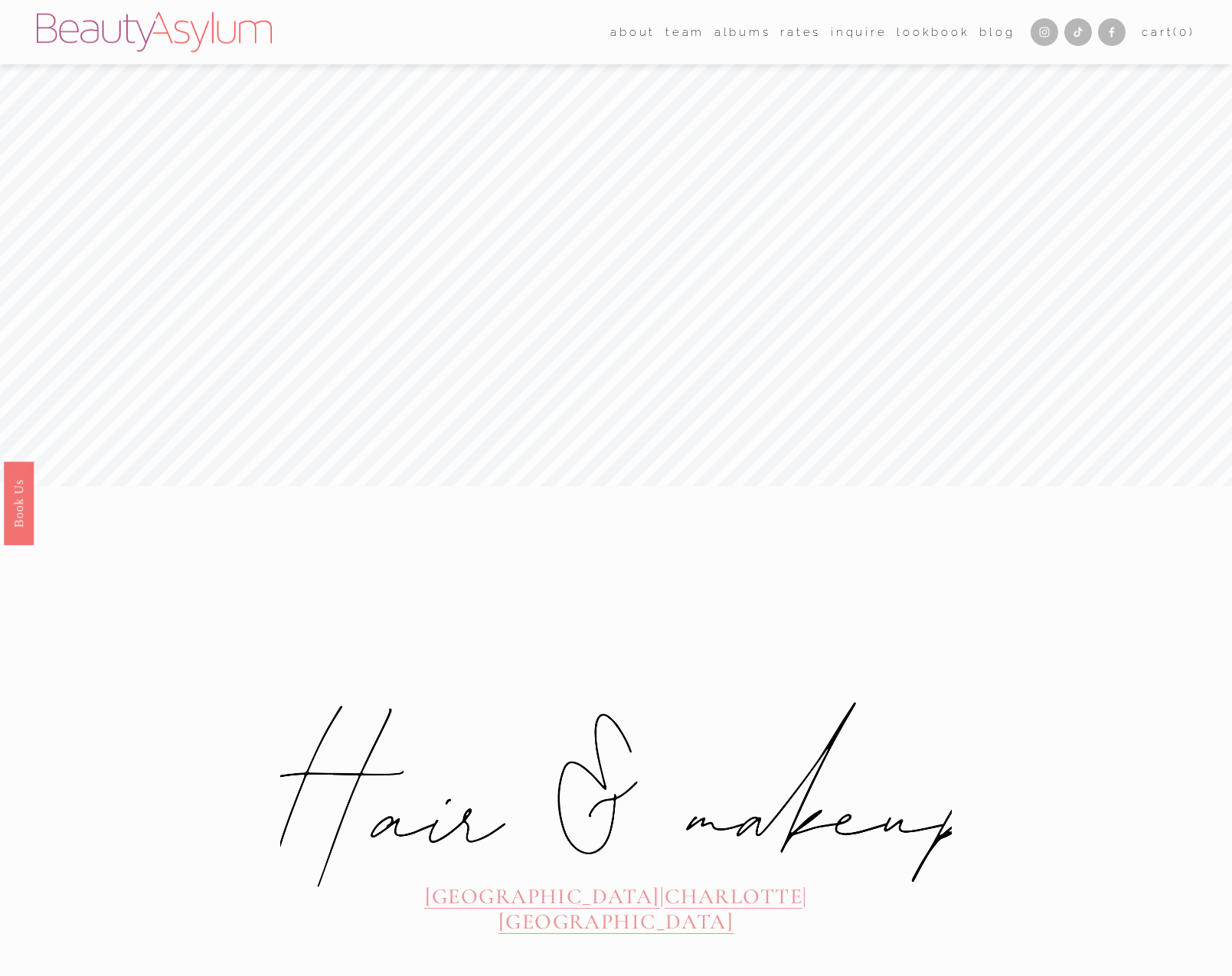
drag, startPoint x: 184, startPoint y: 34, endPoint x: 68, endPoint y: 0, distance: 120.9
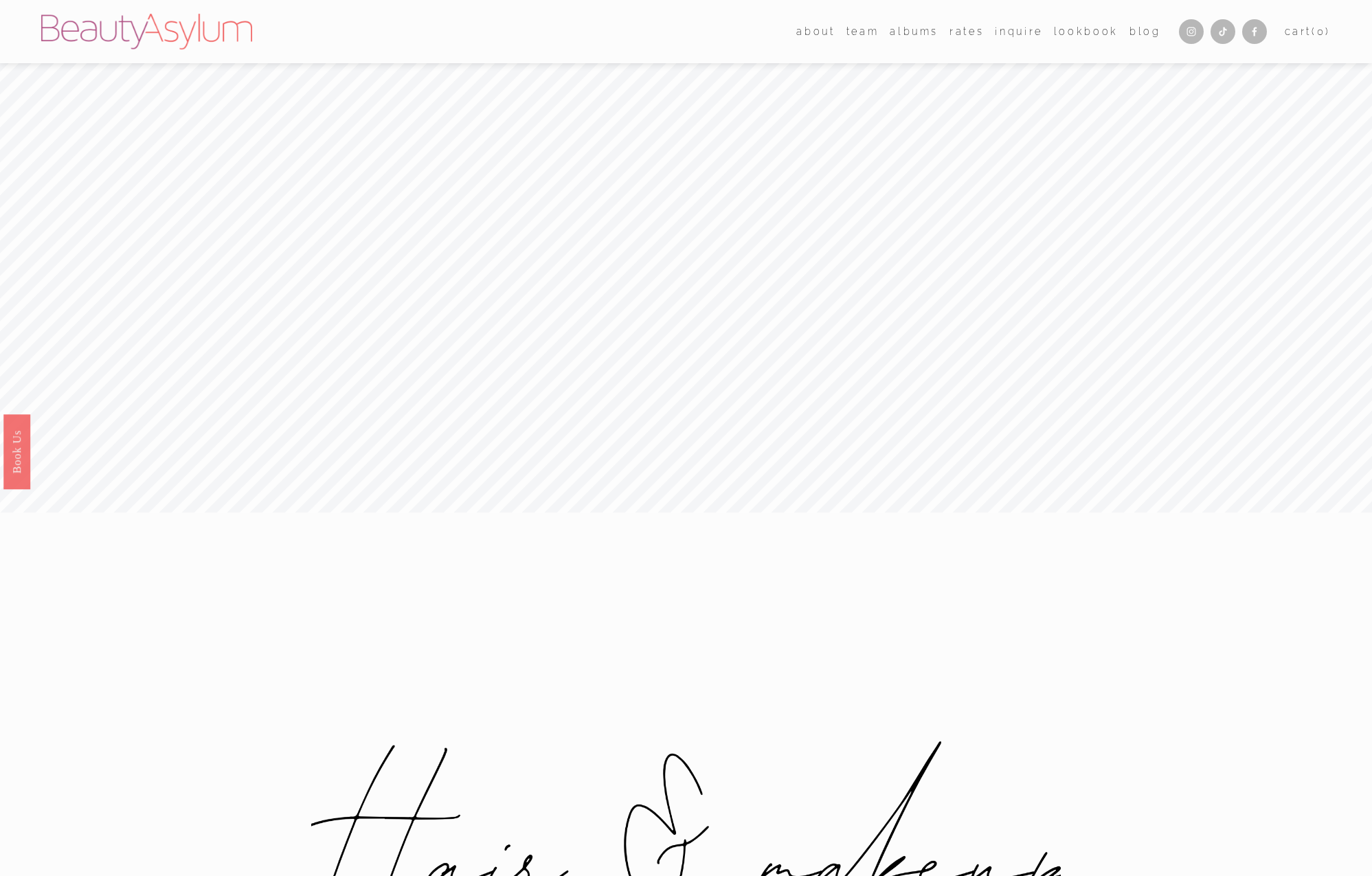
click at [846, 28] on span "team" at bounding box center [862, 31] width 33 height 18
click at [0, 0] on link "Charlotte" at bounding box center [0, 0] width 0 height 0
click at [190, 35] on img at bounding box center [146, 32] width 211 height 36
click at [809, 26] on span "about" at bounding box center [816, 31] width 39 height 18
click at [0, 0] on link "Charlotte" at bounding box center [0, 0] width 0 height 0
